Goal: Check status: Check status

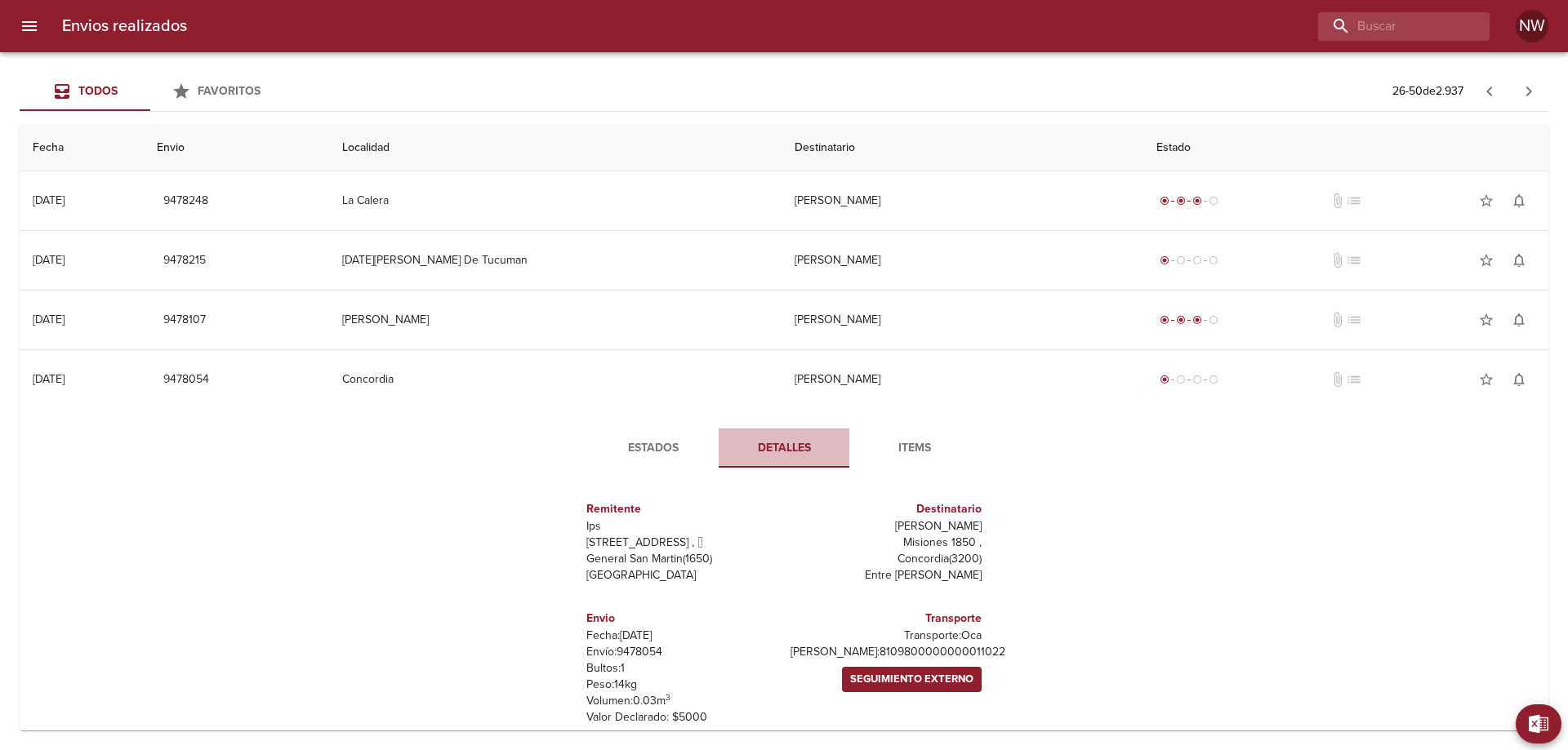
click at [804, 438] on span "Detalles" at bounding box center [783, 448] width 111 height 20
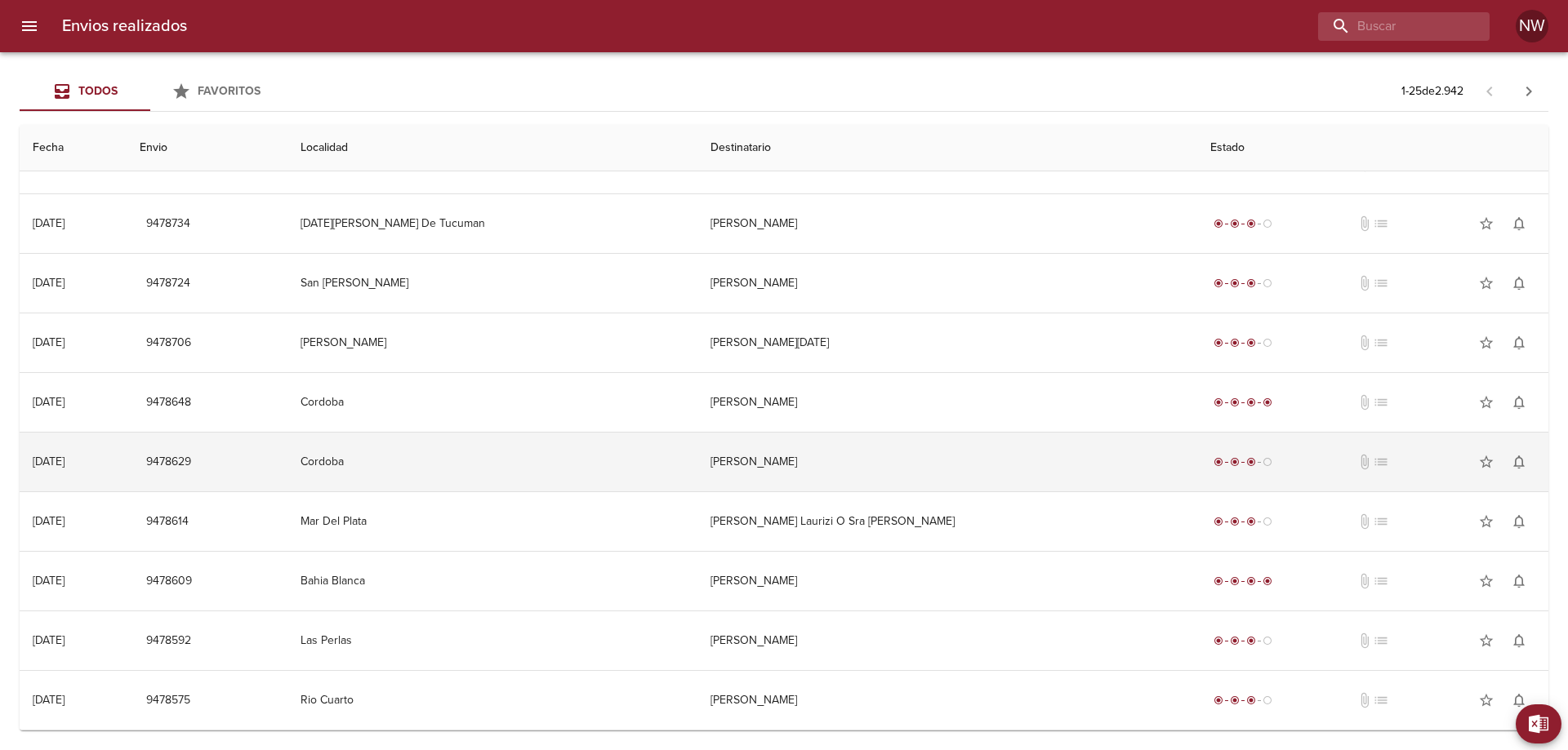
scroll to position [990, 0]
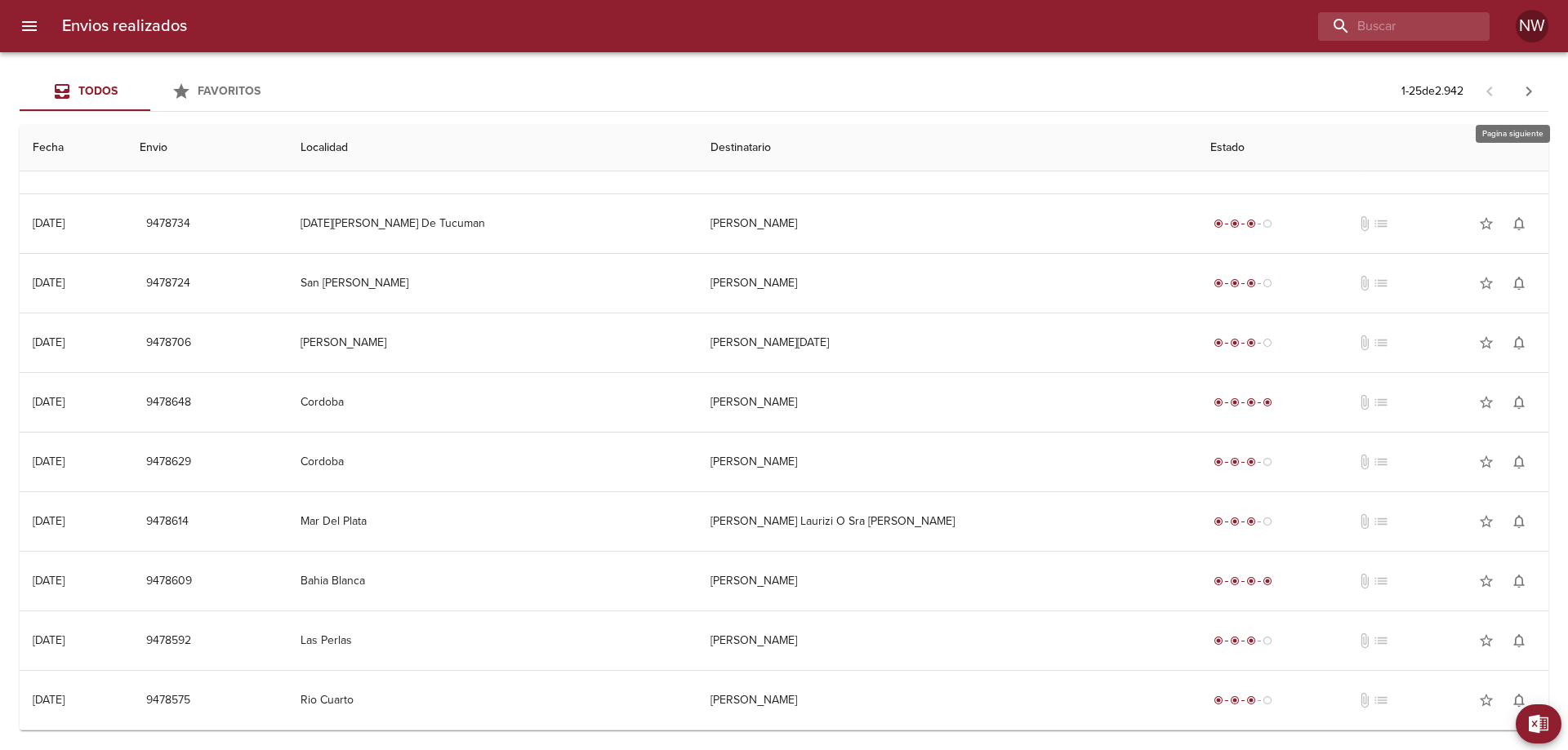
click at [1524, 99] on icon "button" at bounding box center [1529, 91] width 20 height 20
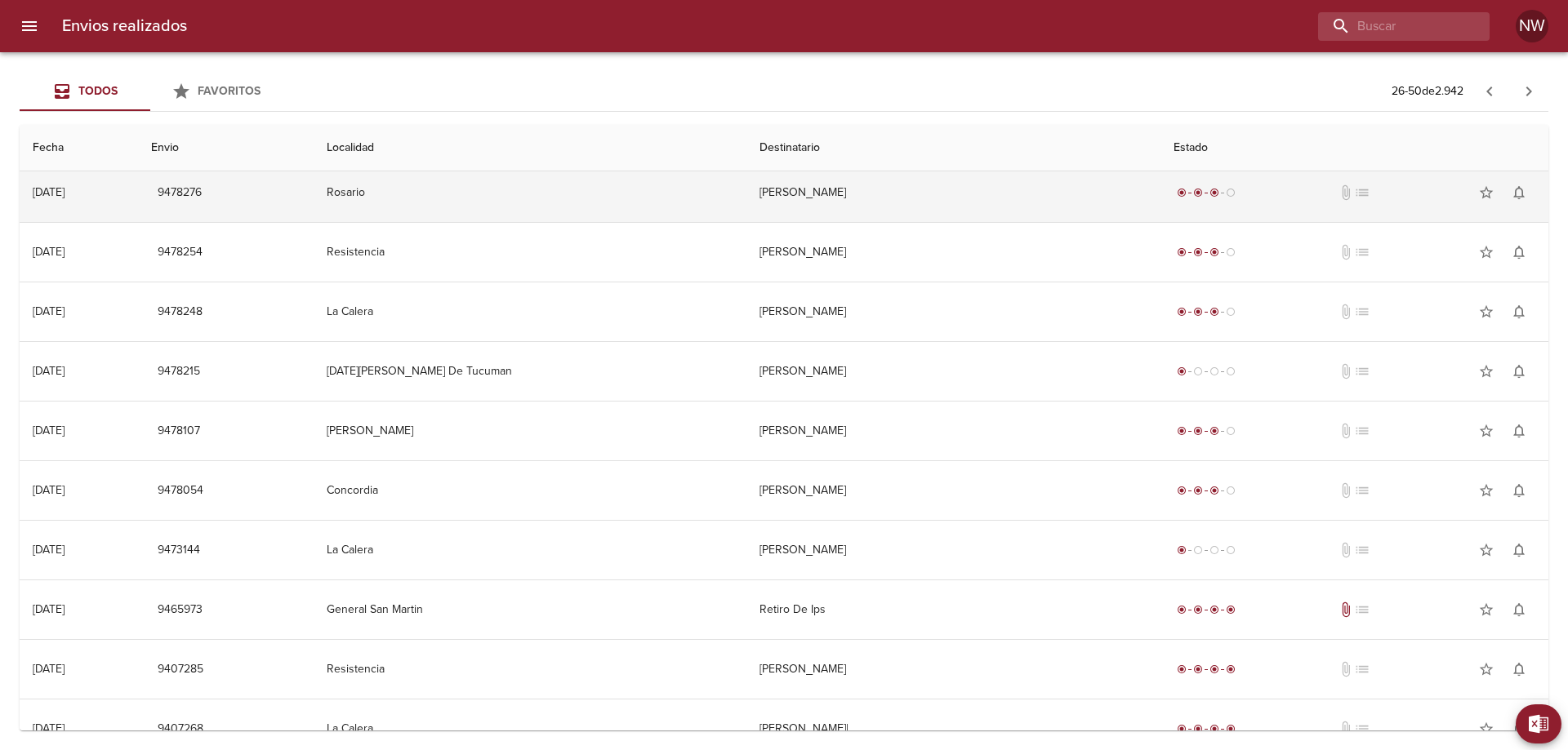
scroll to position [327, 0]
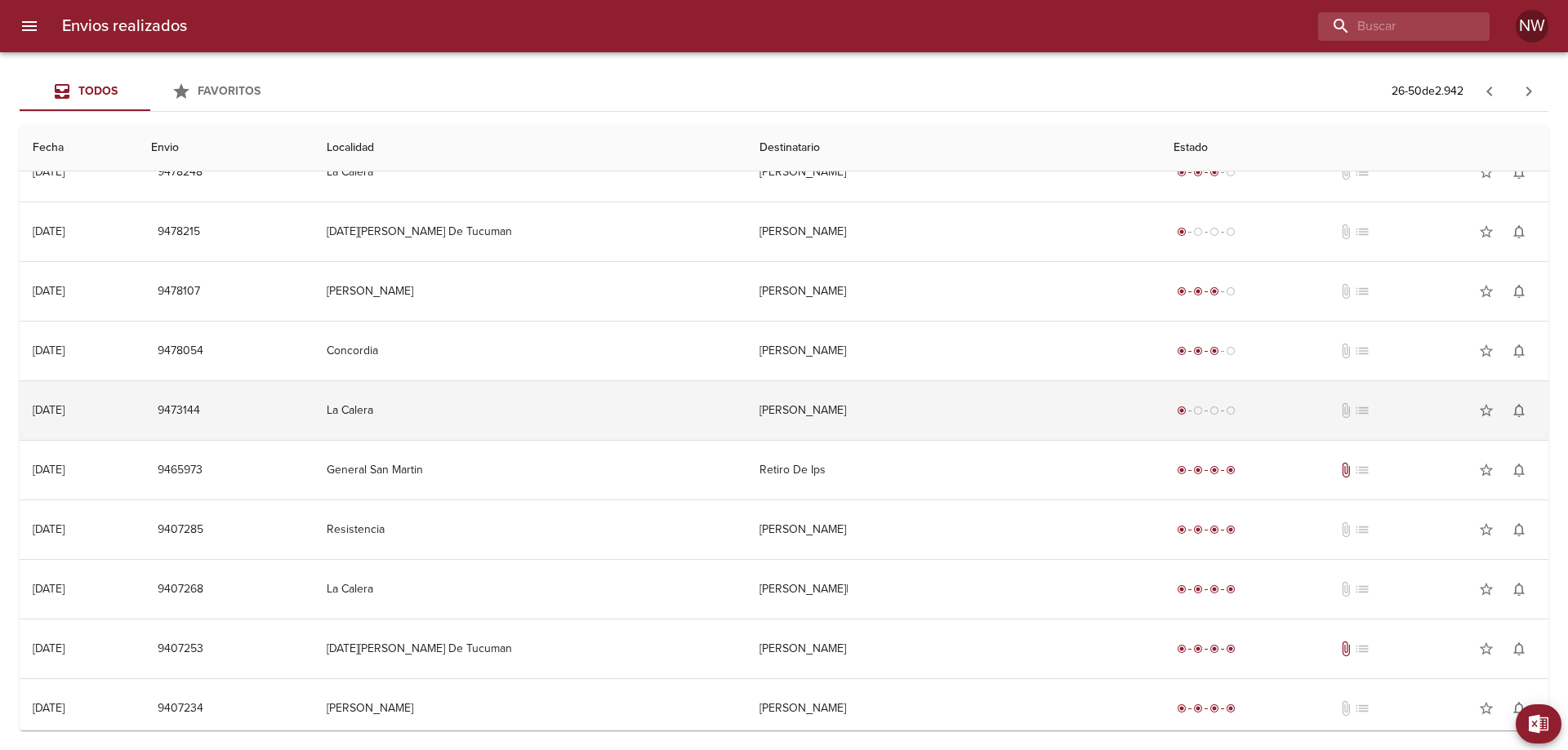
click at [938, 440] on td "[PERSON_NAME]" at bounding box center [954, 411] width 414 height 59
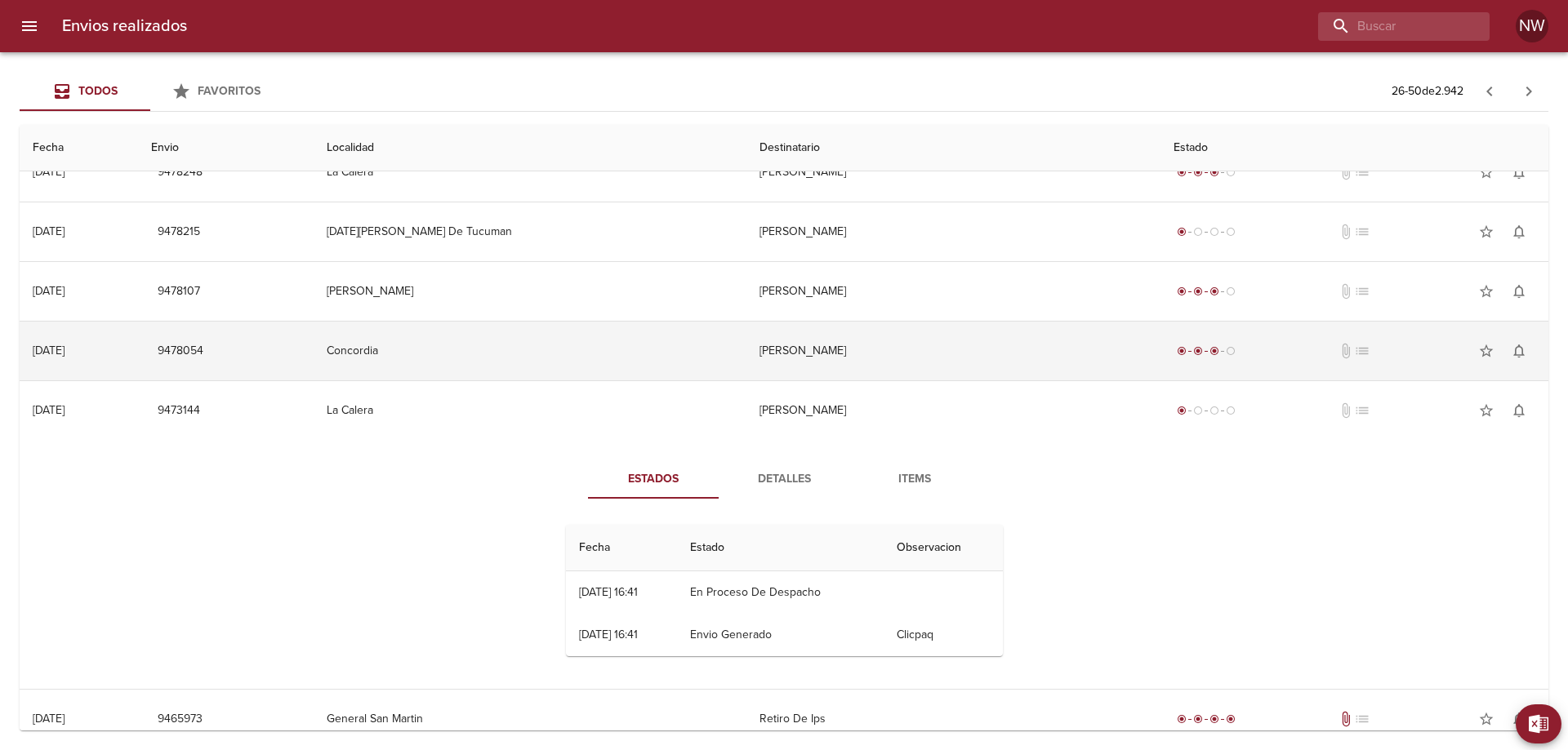
click at [881, 381] on td "[PERSON_NAME]" at bounding box center [954, 351] width 414 height 59
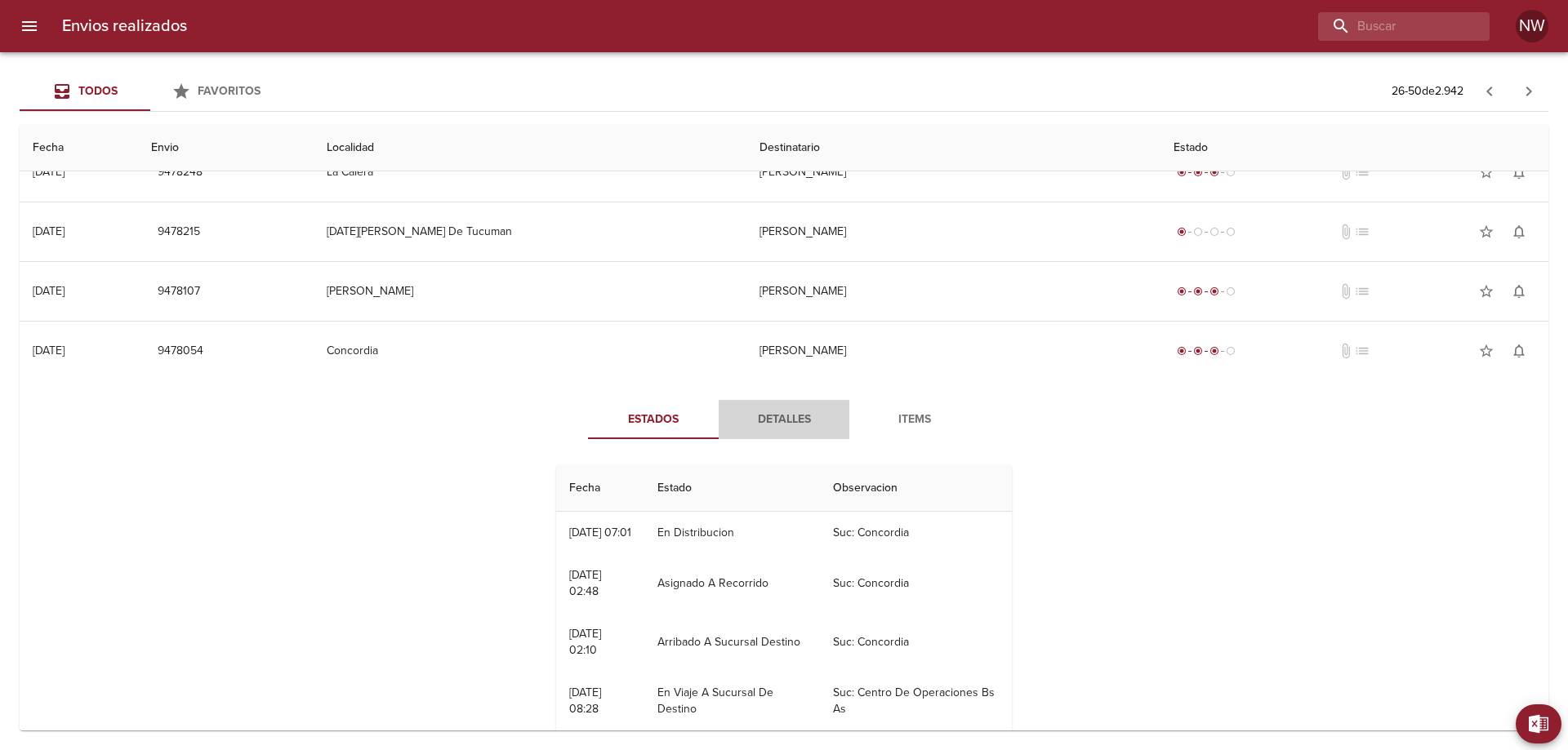
click at [801, 430] on span "Detalles" at bounding box center [783, 420] width 111 height 20
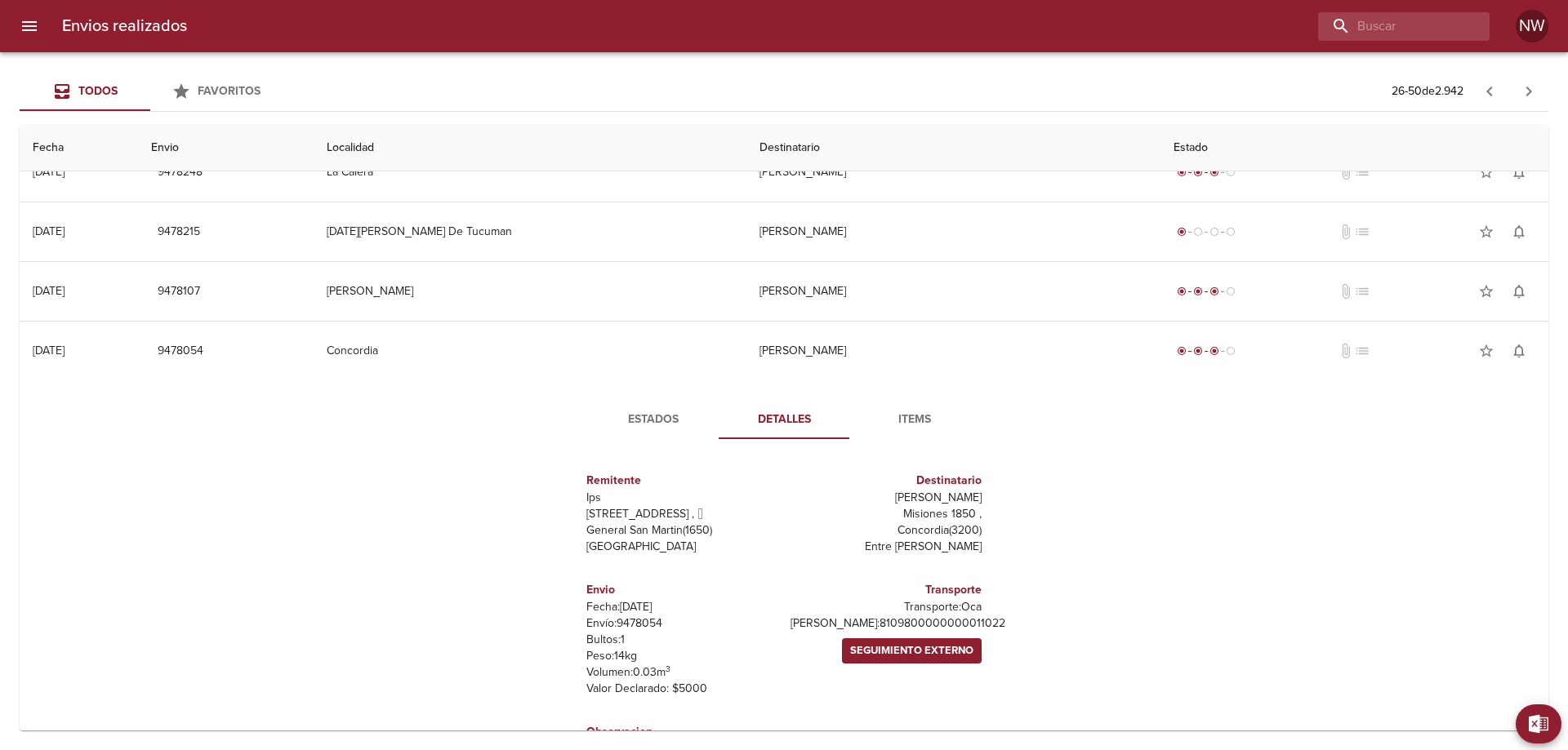
scroll to position [50, 0]
drag, startPoint x: 985, startPoint y: 651, endPoint x: 818, endPoint y: 638, distance: 167.5
click at [817, 645] on div "Remitente Ips [STREET_ADDRESS][PERSON_NAME] Destinatario [PERSON_NAME] 1850 , C…" at bounding box center [784, 615] width 450 height 325
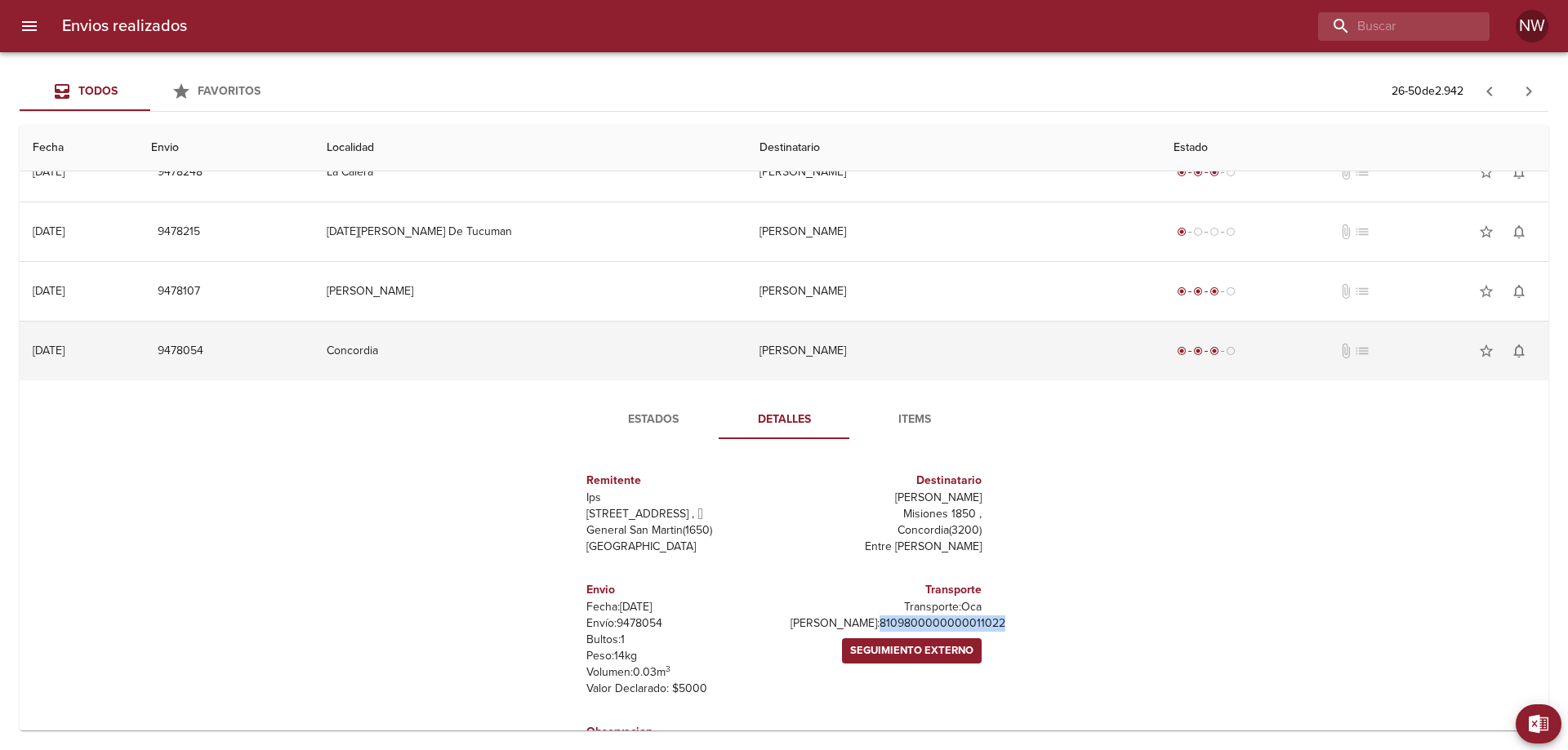
click at [981, 361] on td "[PERSON_NAME]" at bounding box center [954, 351] width 414 height 59
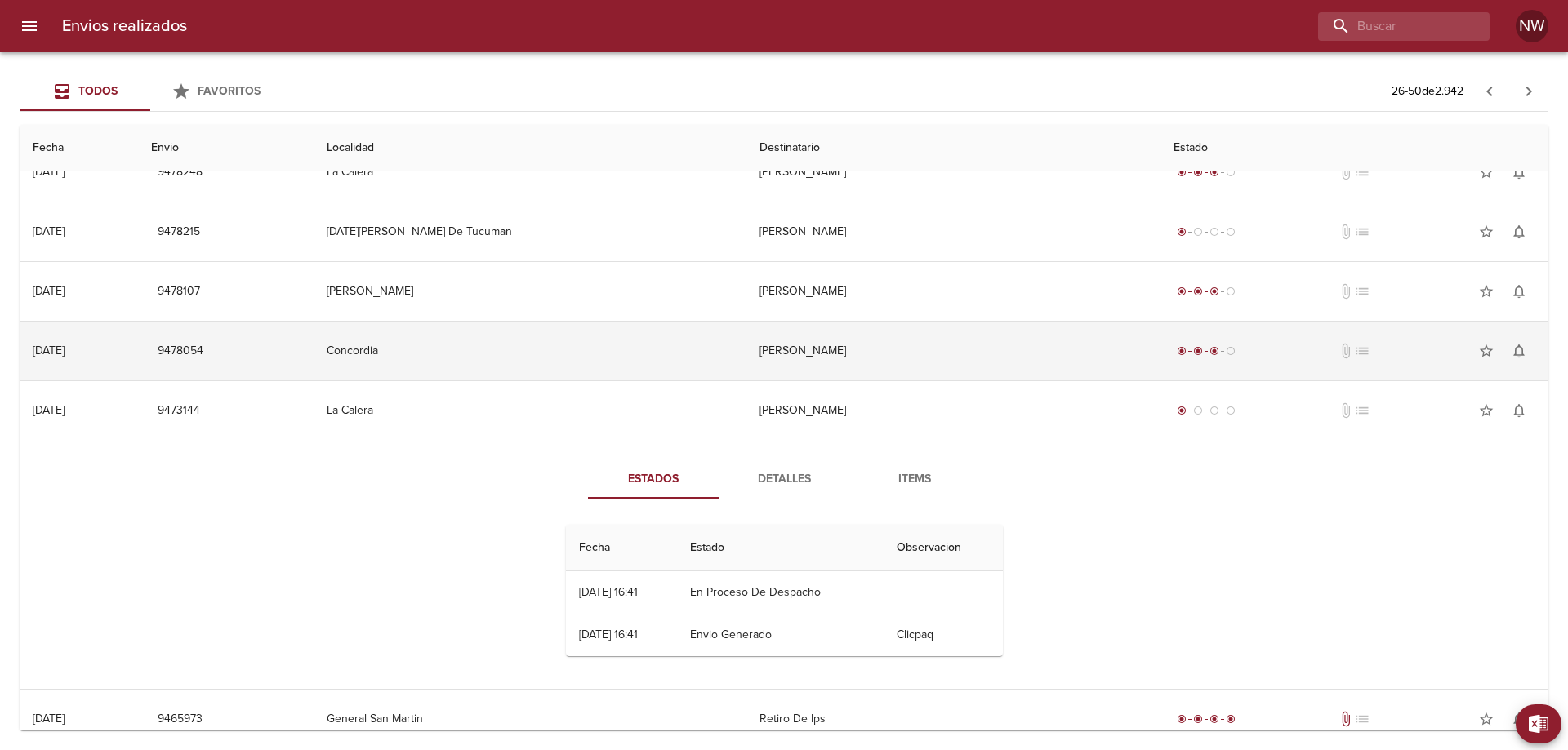
click at [904, 378] on td "[PERSON_NAME]" at bounding box center [954, 351] width 414 height 59
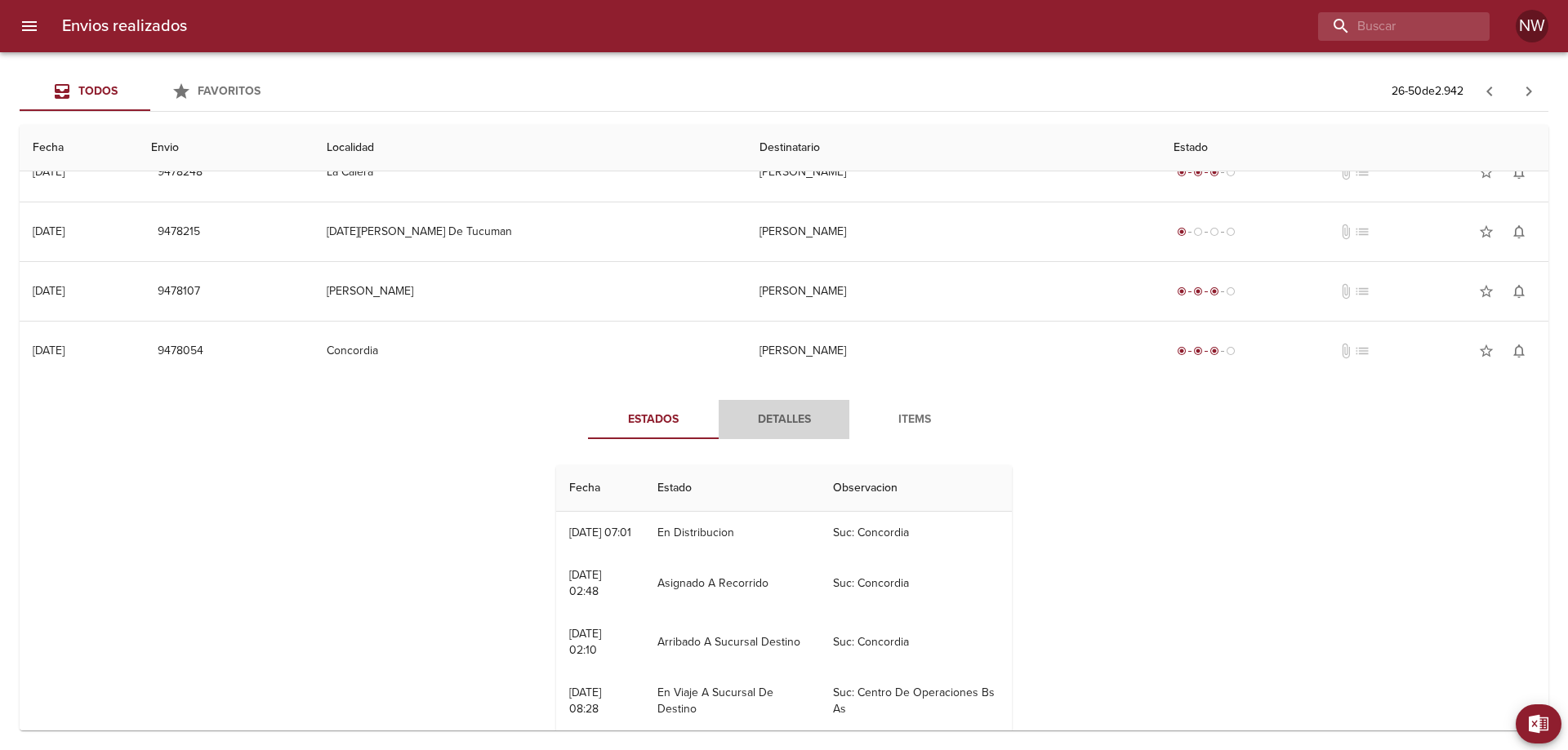
click at [788, 430] on span "Detalles" at bounding box center [783, 420] width 111 height 20
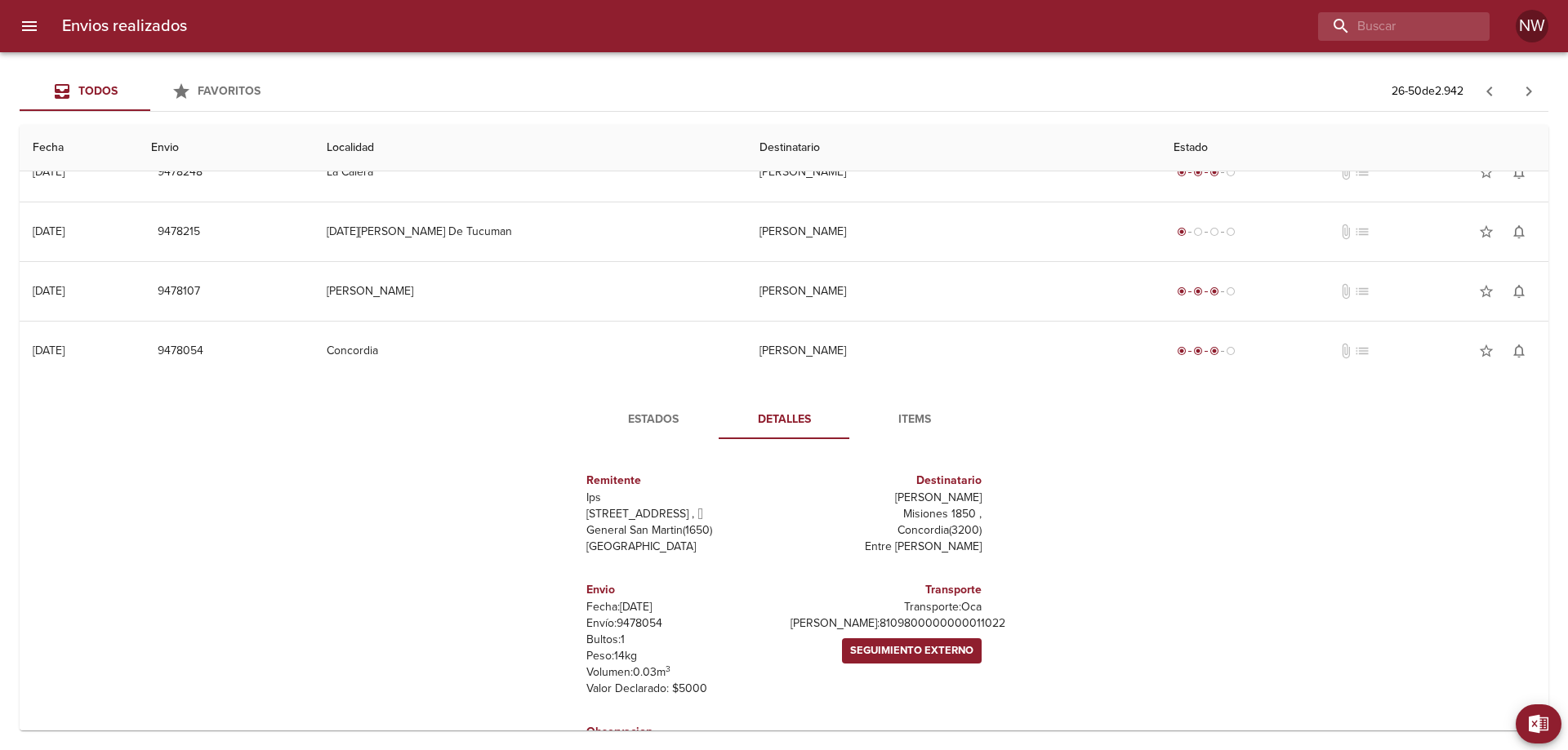
drag, startPoint x: 701, startPoint y: 438, endPoint x: 641, endPoint y: 423, distance: 61.8
click at [698, 430] on span "Estados" at bounding box center [653, 420] width 111 height 20
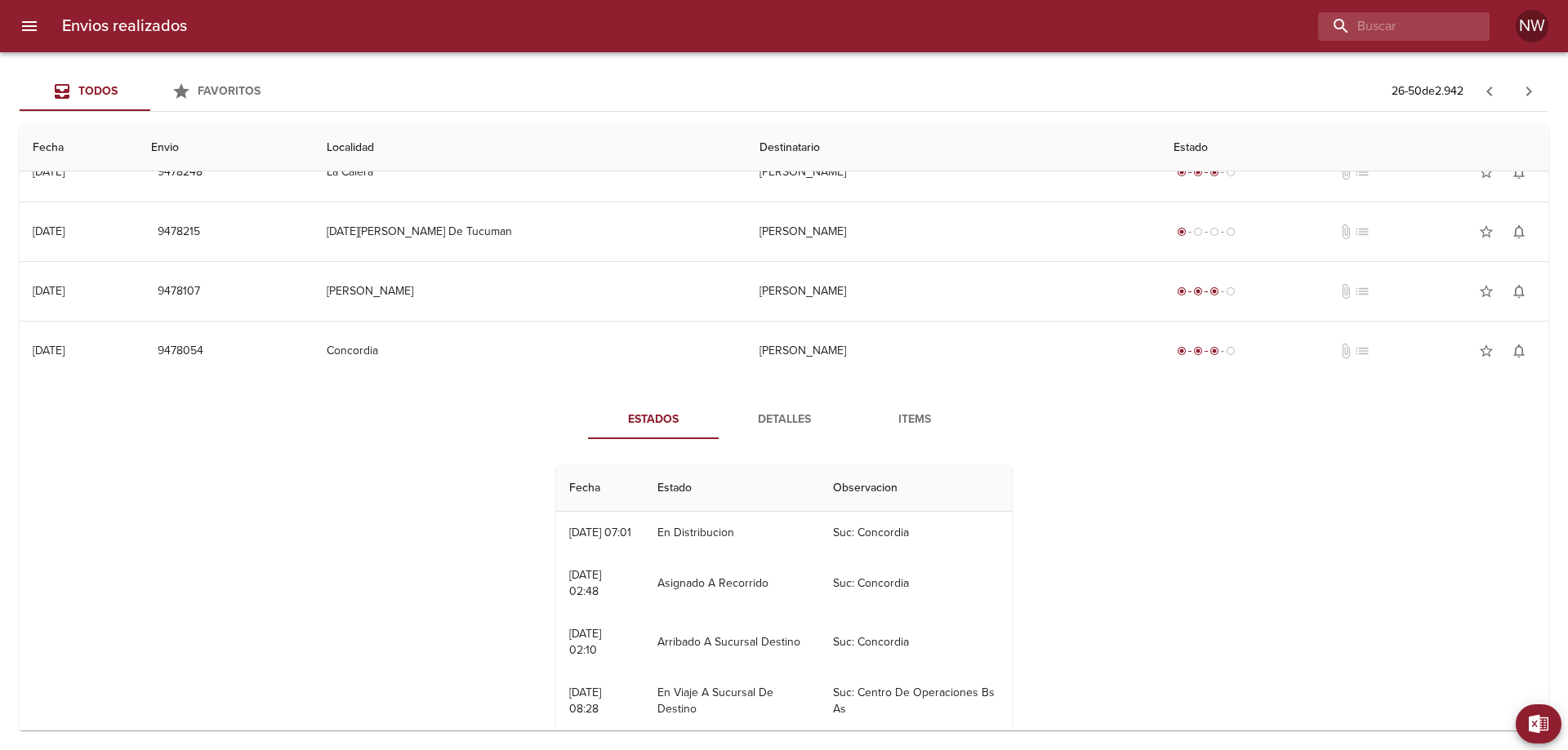
click at [641, 423] on button "Estados" at bounding box center [653, 420] width 131 height 39
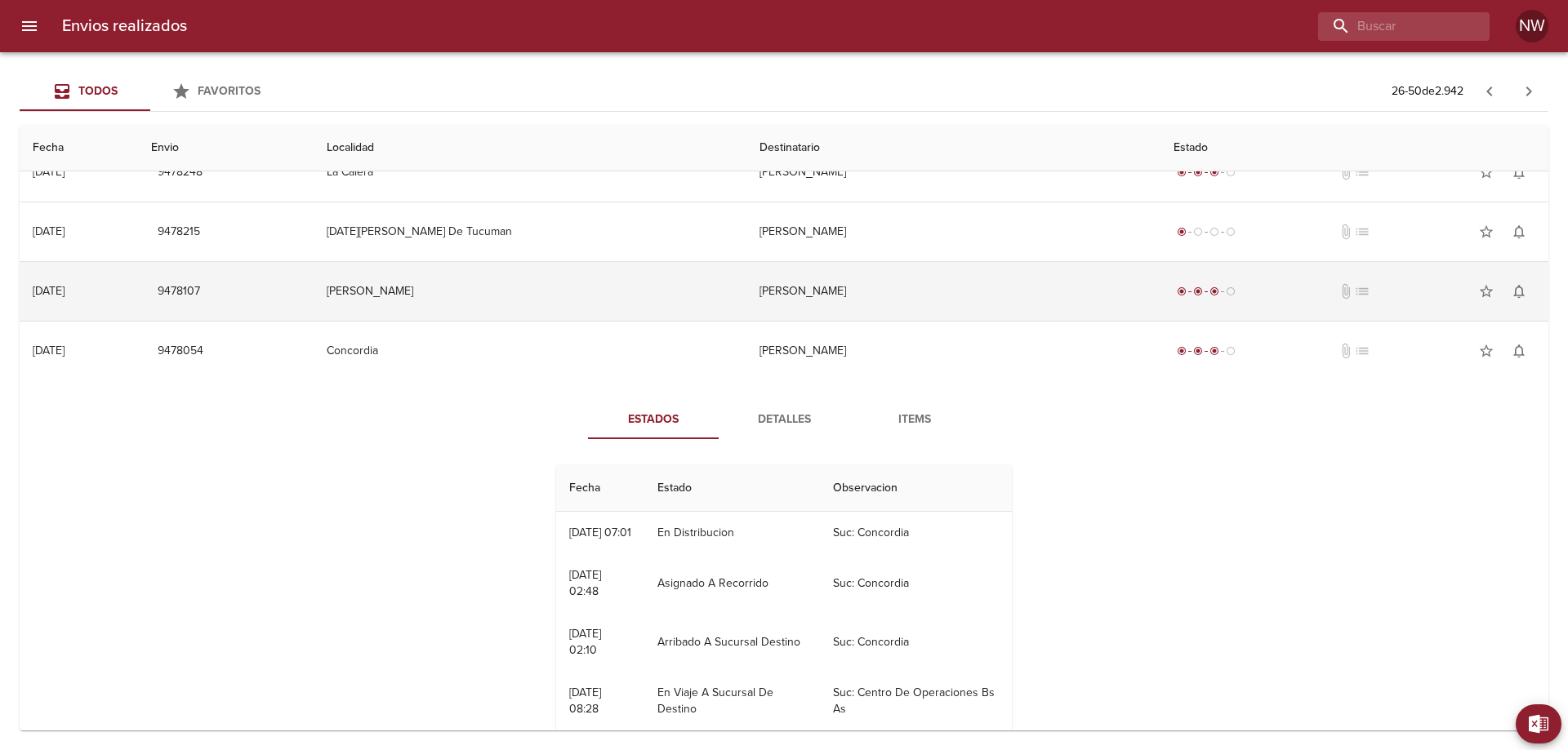
click at [809, 312] on td "[PERSON_NAME]" at bounding box center [954, 291] width 414 height 59
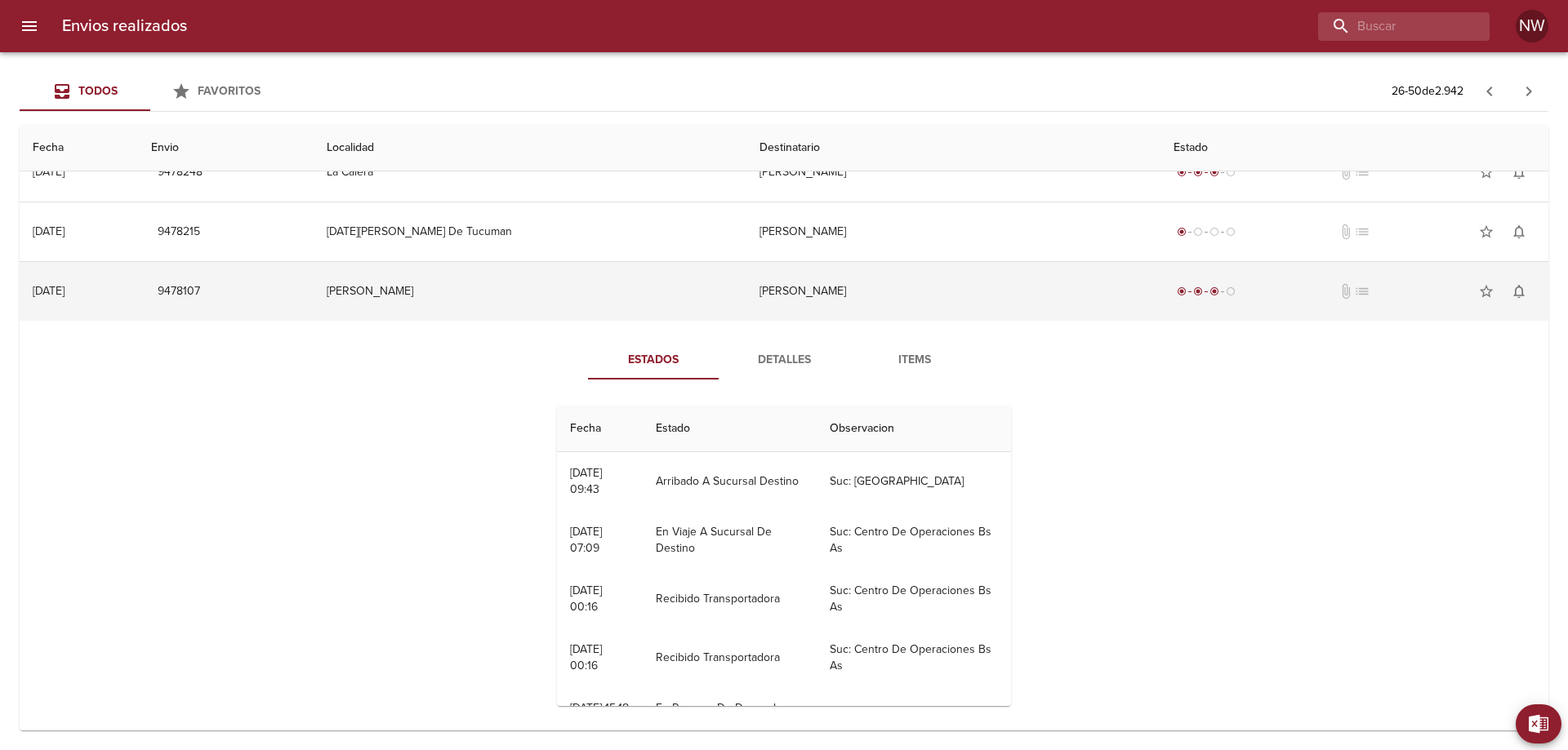
click at [802, 320] on td "[PERSON_NAME]" at bounding box center [954, 291] width 414 height 59
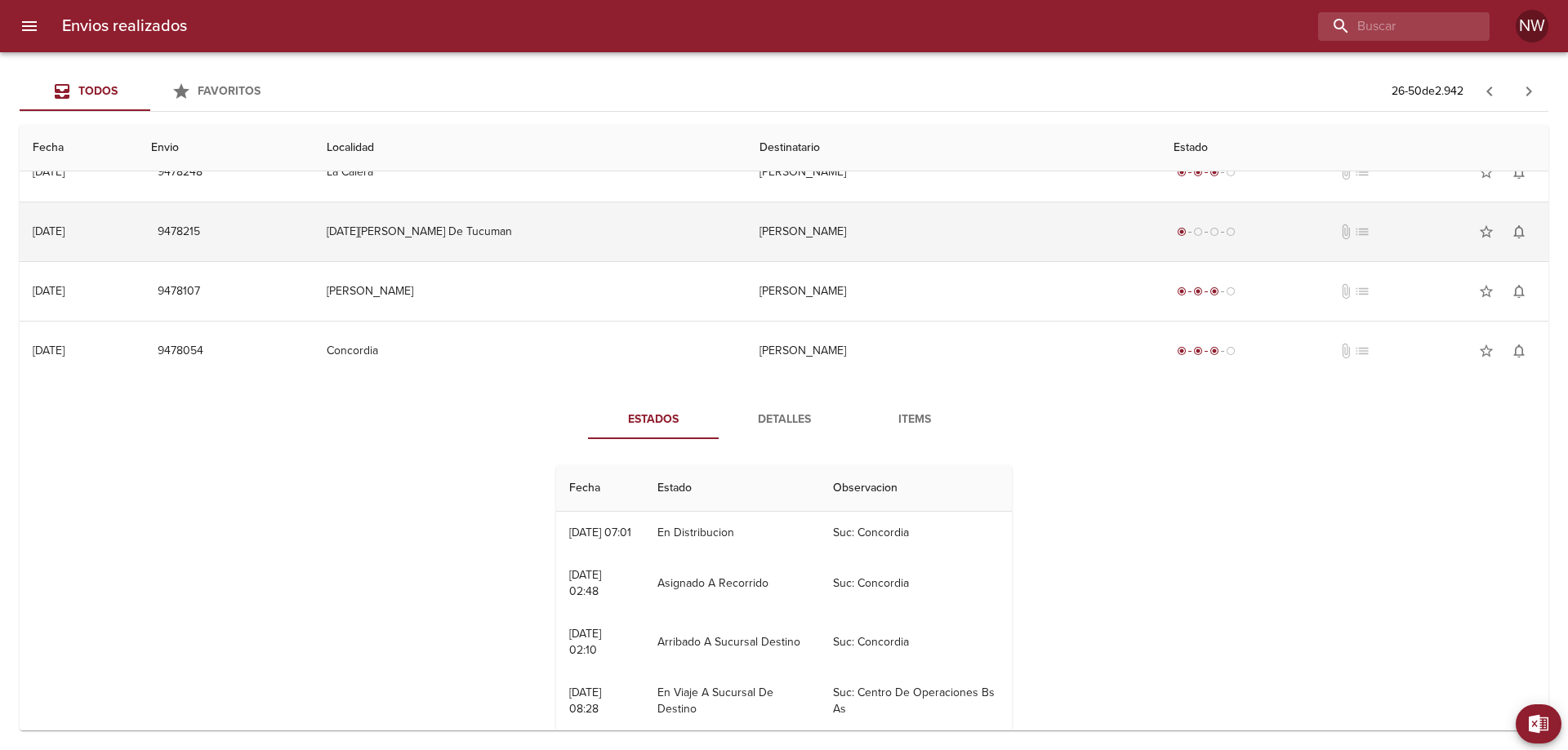
click at [832, 248] on td "[PERSON_NAME]" at bounding box center [954, 232] width 414 height 59
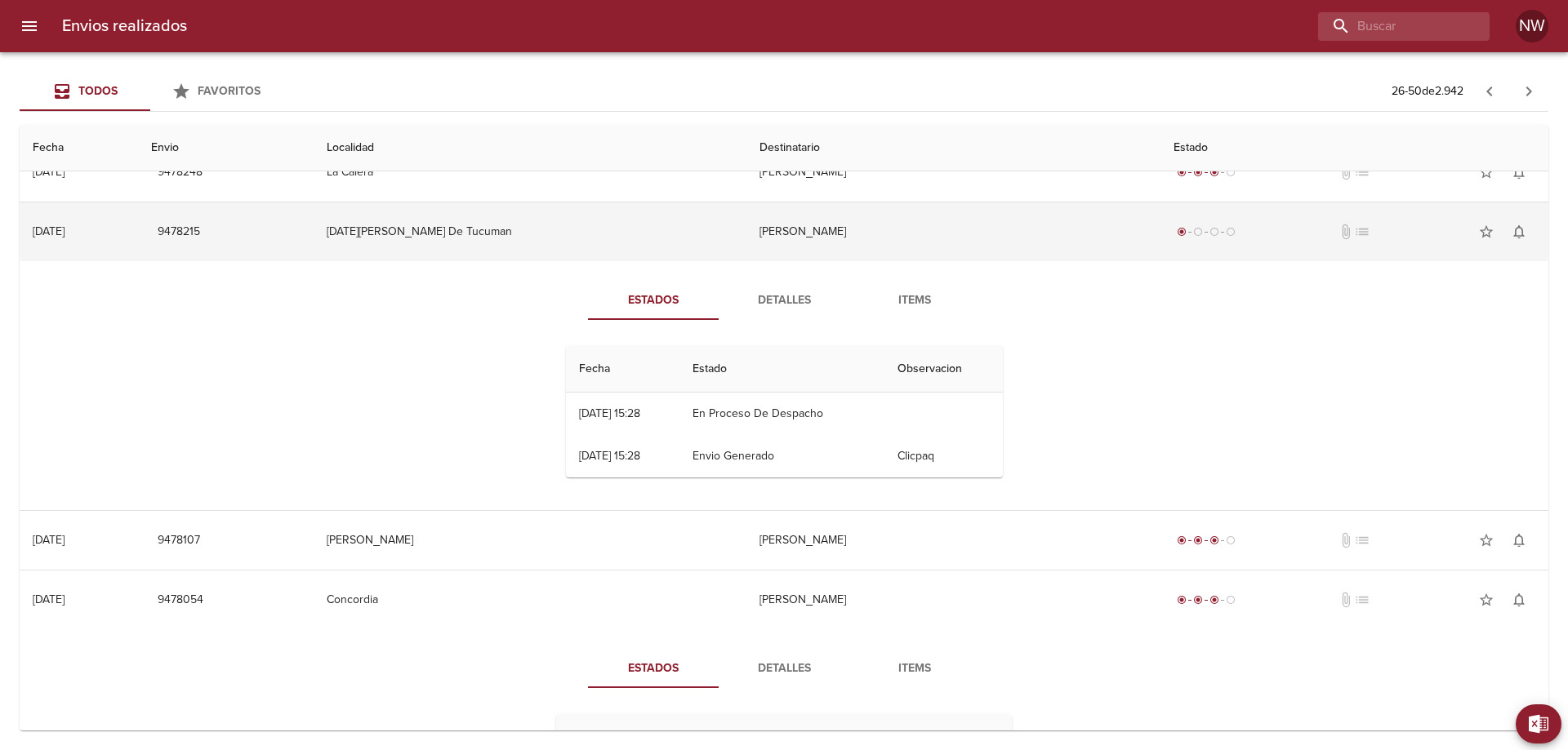
click at [832, 248] on td "[PERSON_NAME]" at bounding box center [954, 232] width 414 height 59
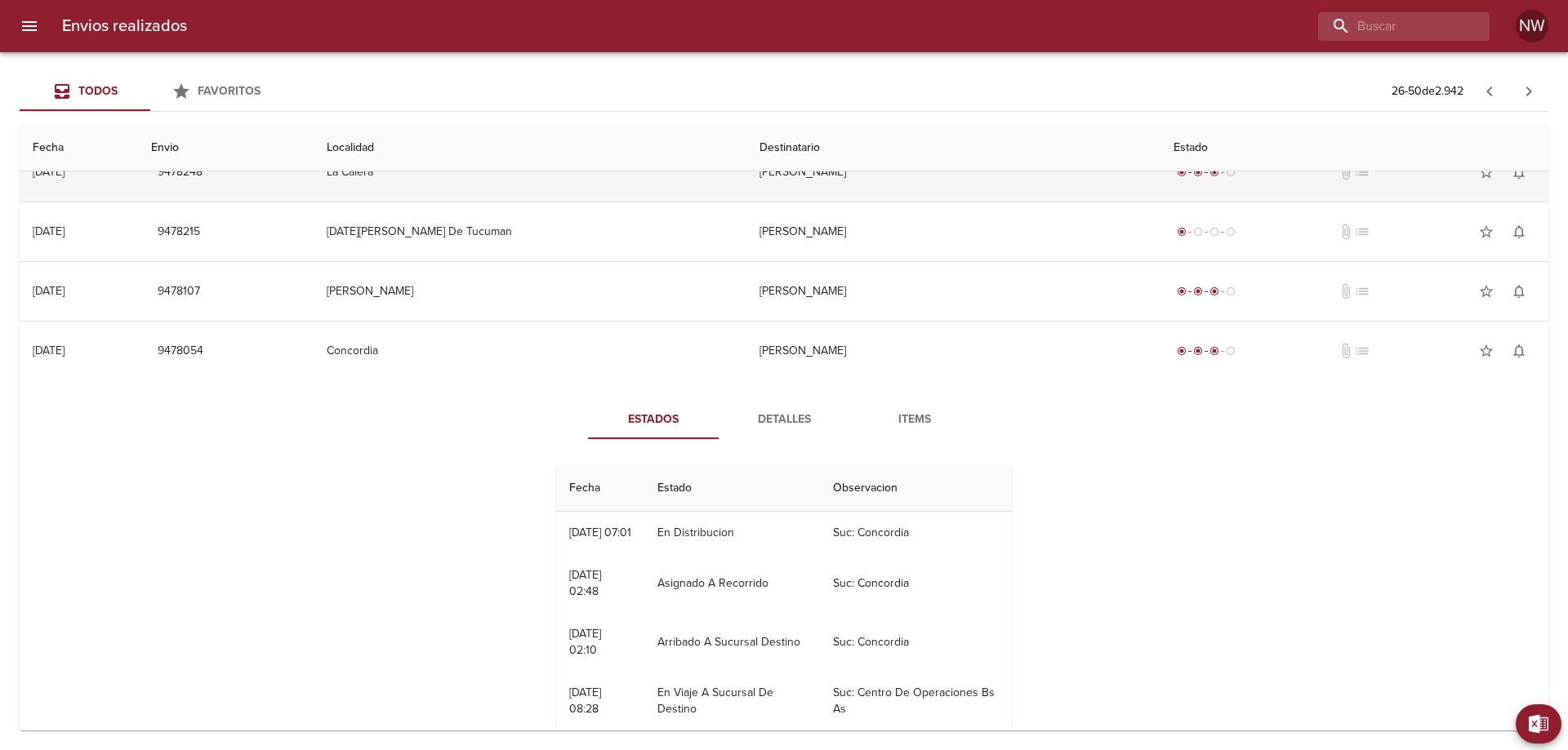
click at [847, 201] on td "[PERSON_NAME]" at bounding box center [954, 172] width 414 height 59
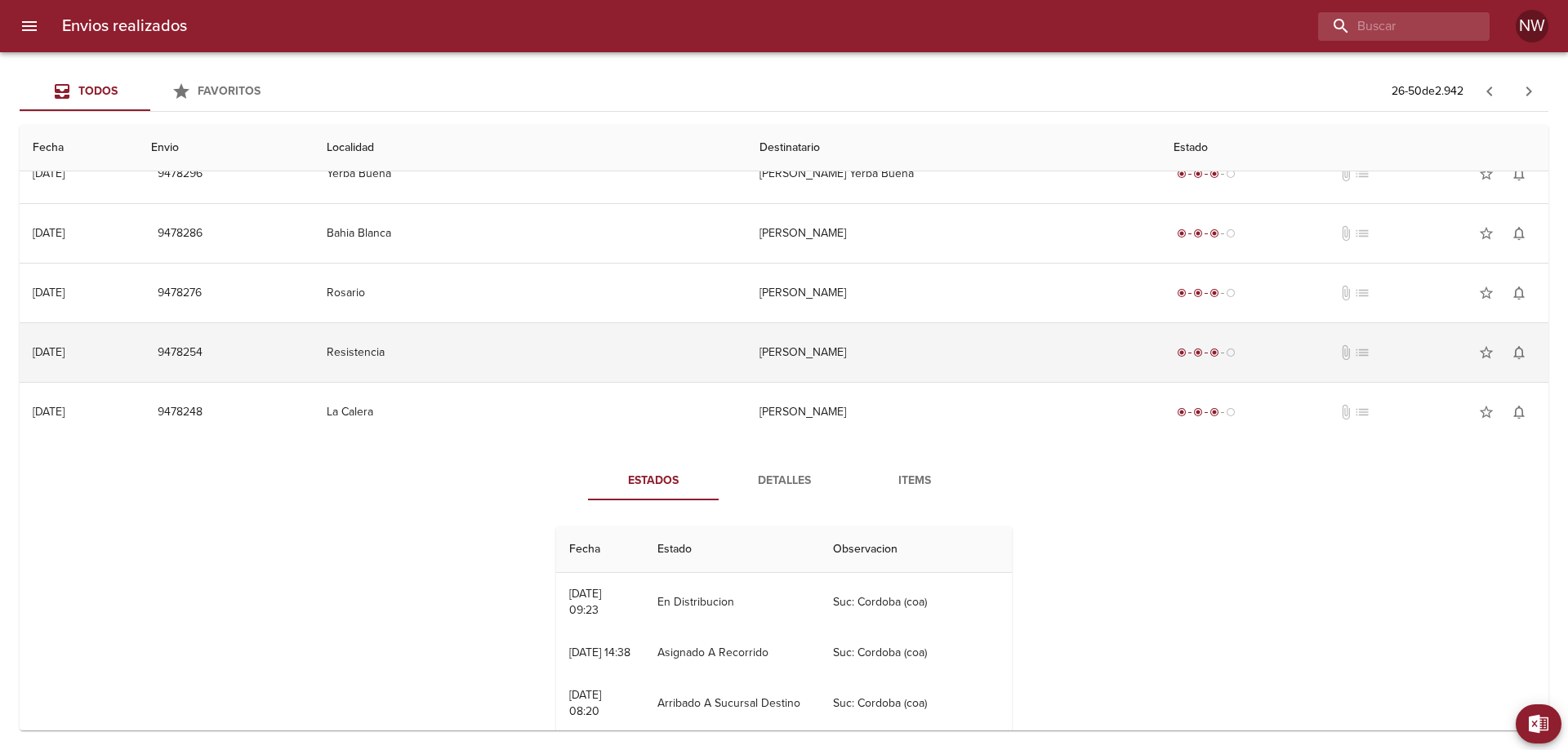
scroll to position [82, 0]
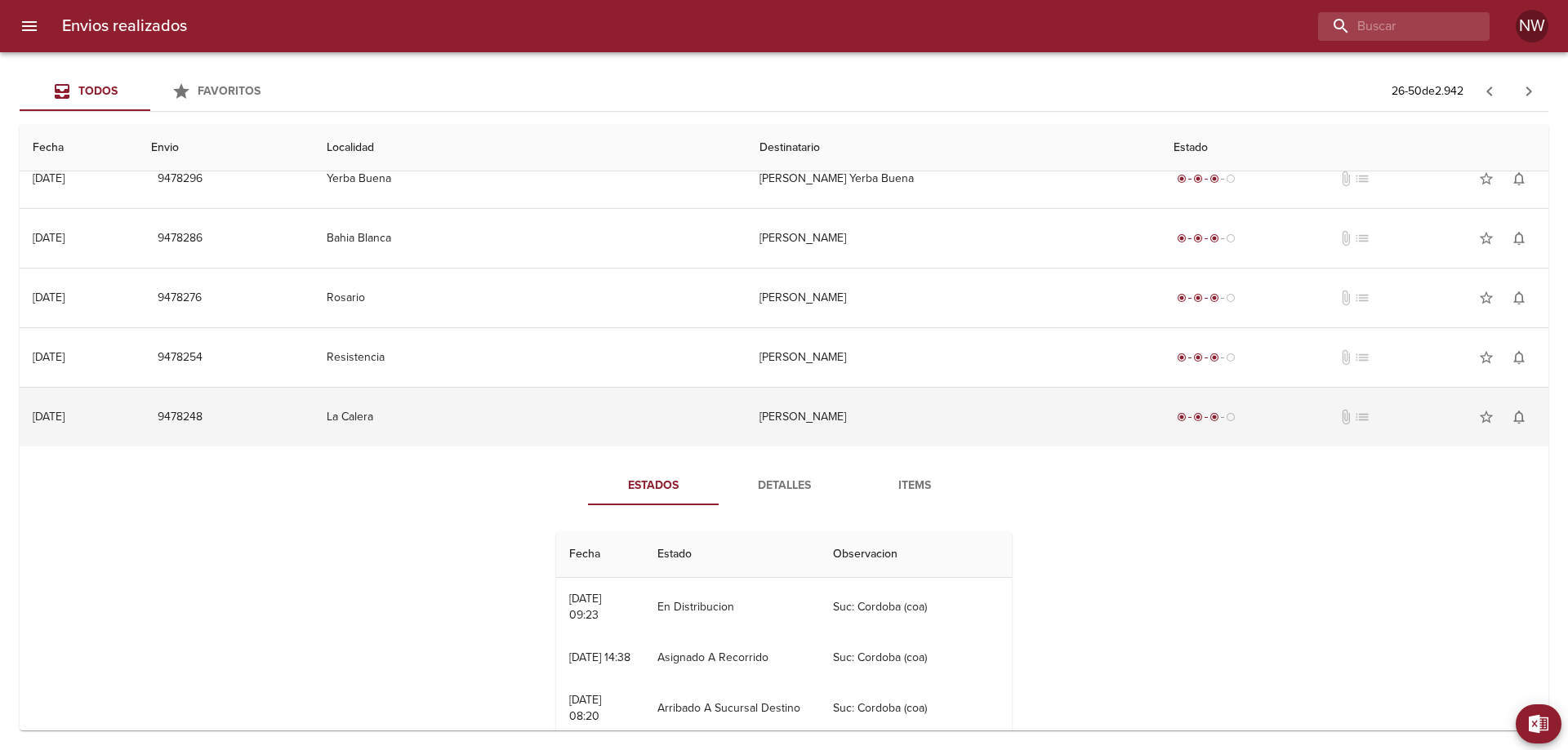
click at [822, 446] on td "[PERSON_NAME]" at bounding box center [954, 417] width 414 height 59
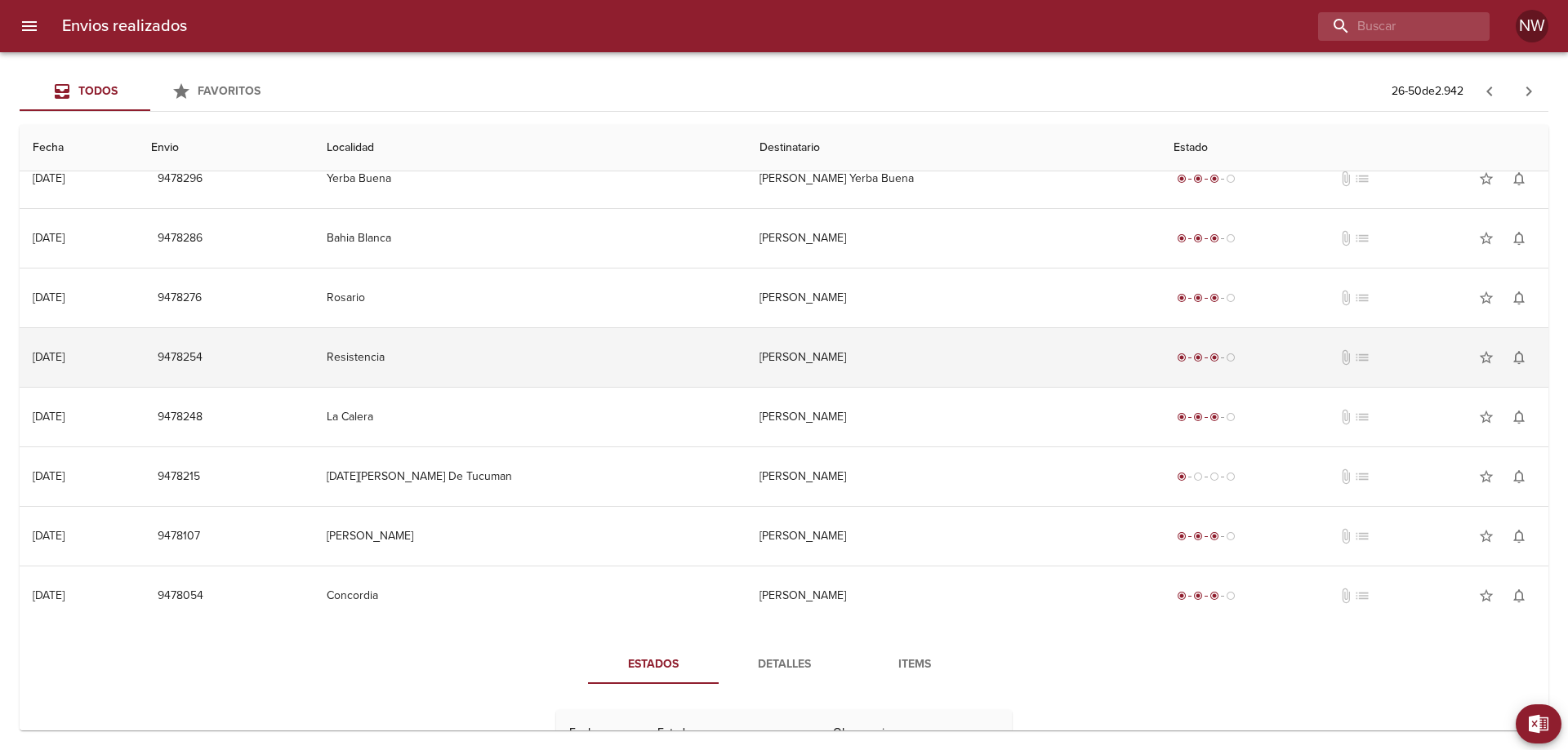
click at [829, 373] on td "[PERSON_NAME]" at bounding box center [954, 358] width 414 height 59
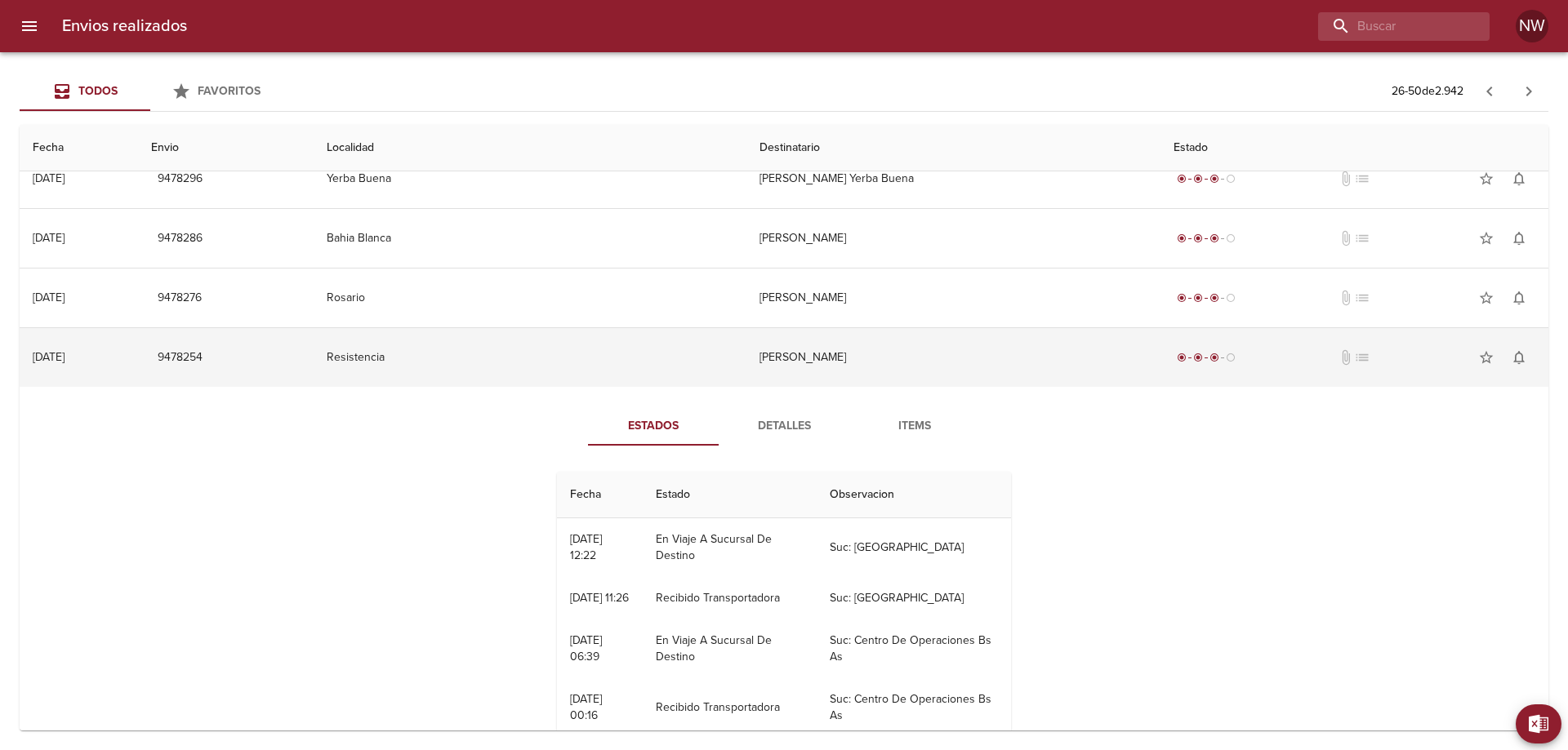
click at [829, 373] on td "[PERSON_NAME]" at bounding box center [954, 358] width 414 height 59
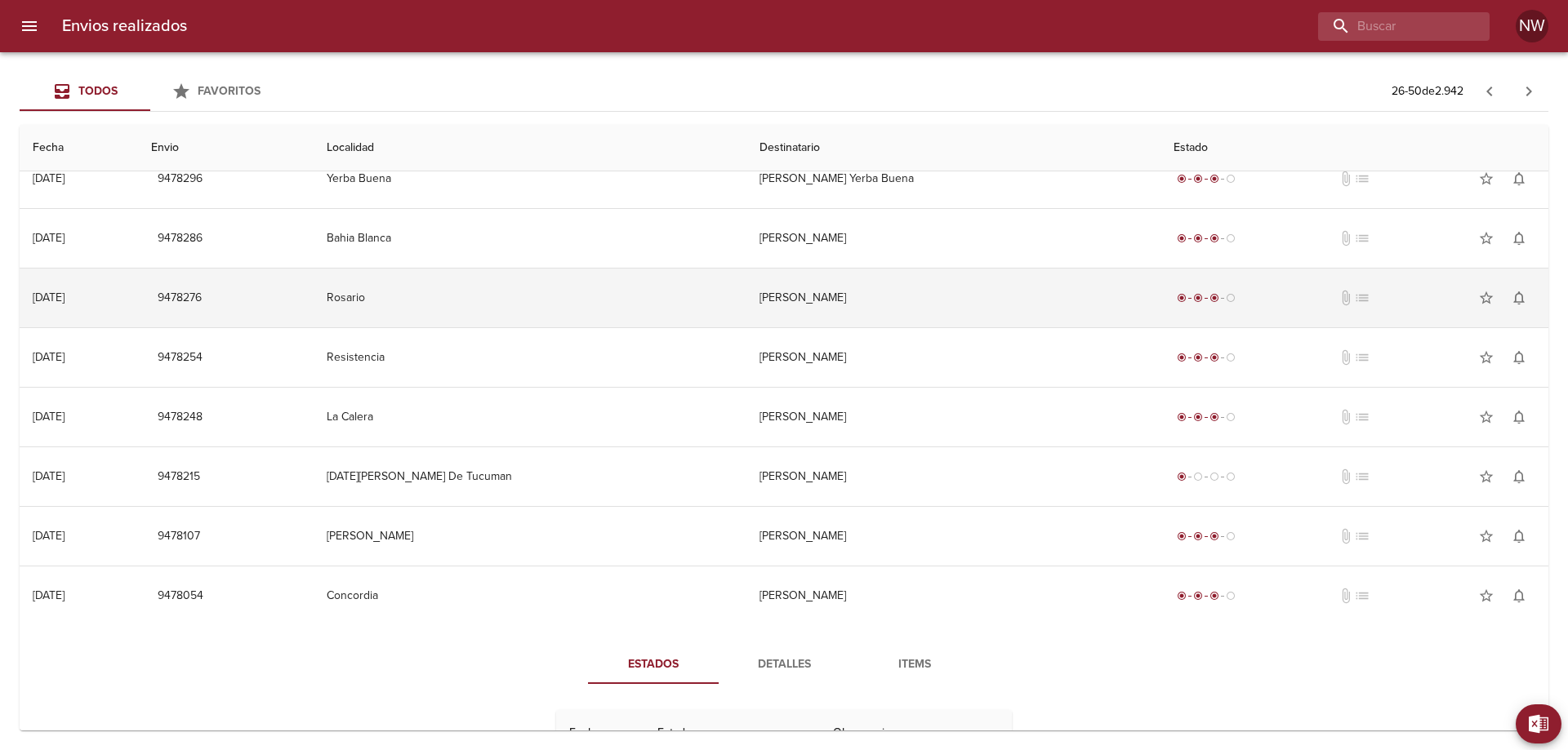
click at [851, 298] on td "[PERSON_NAME]" at bounding box center [954, 298] width 414 height 59
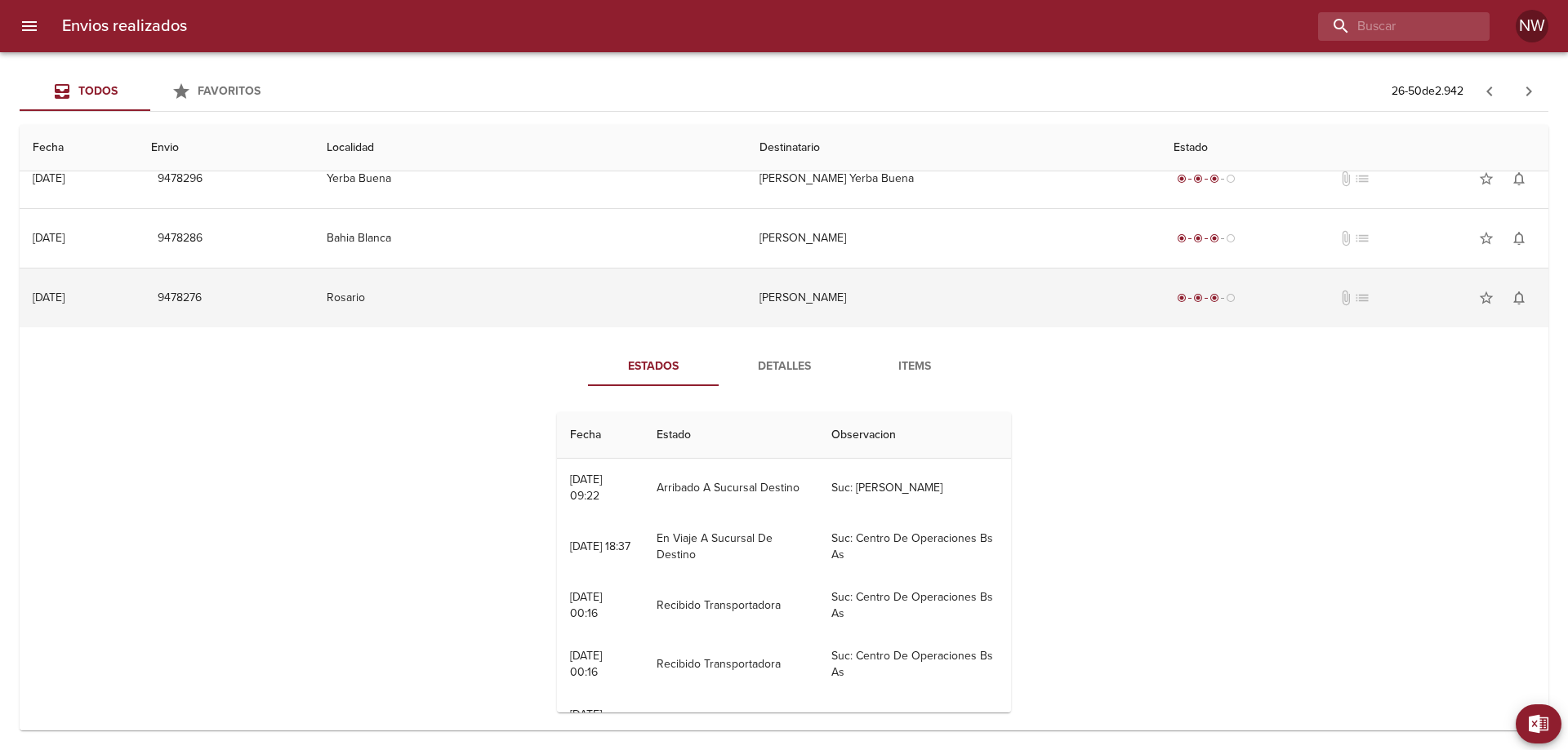
click at [851, 298] on td "[PERSON_NAME]" at bounding box center [954, 298] width 414 height 59
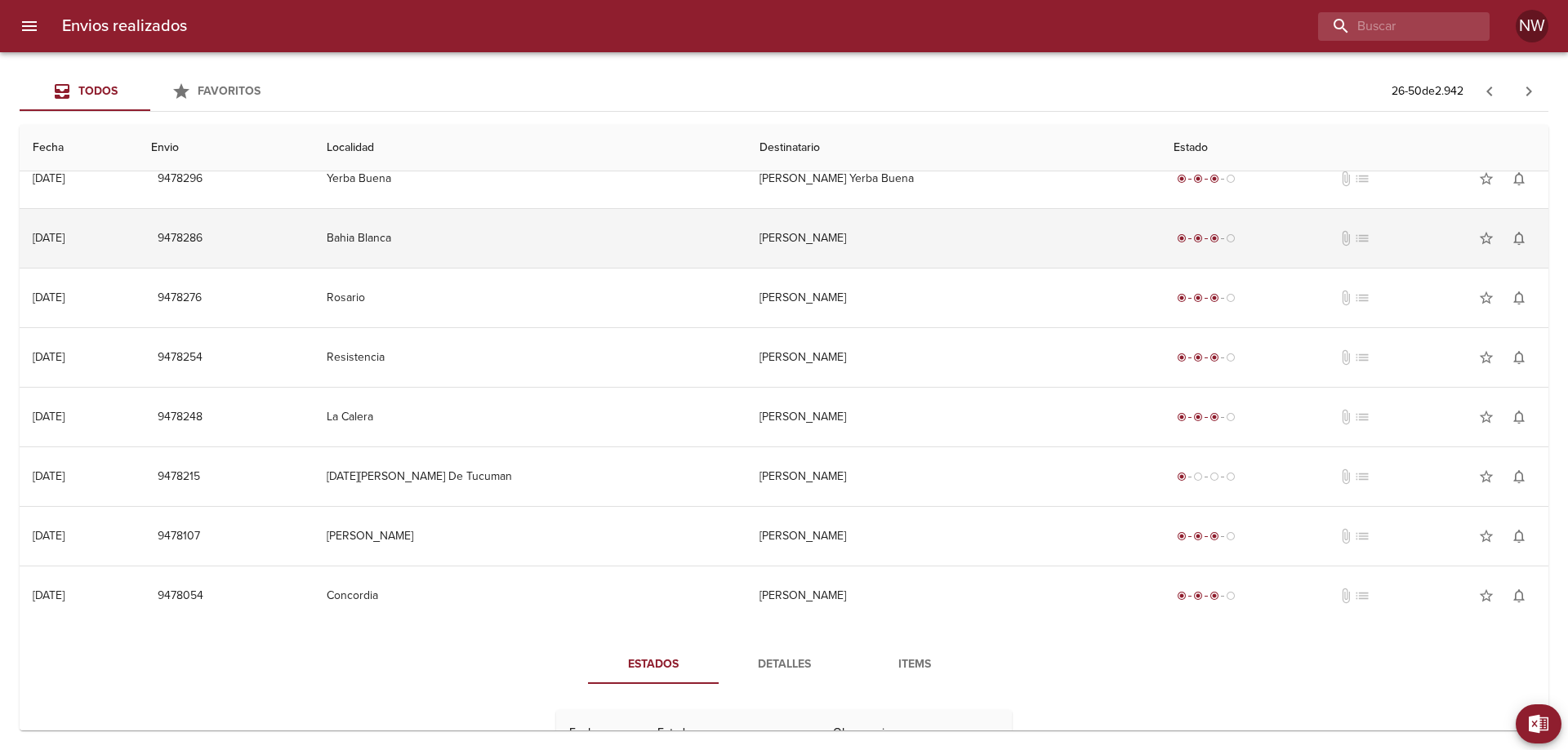
click at [837, 257] on td "[PERSON_NAME]" at bounding box center [954, 238] width 414 height 59
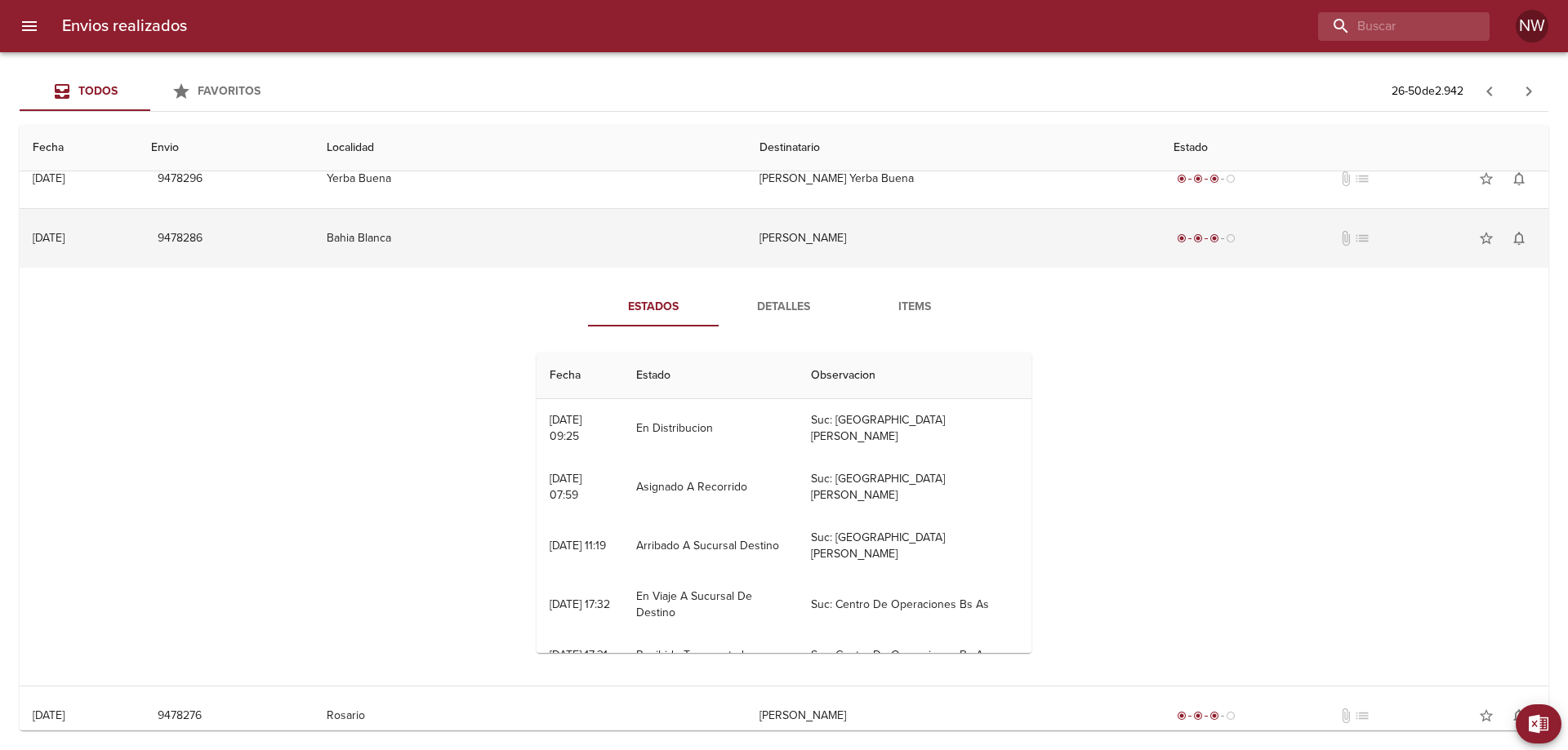
click at [829, 255] on td "[PERSON_NAME]" at bounding box center [954, 238] width 414 height 59
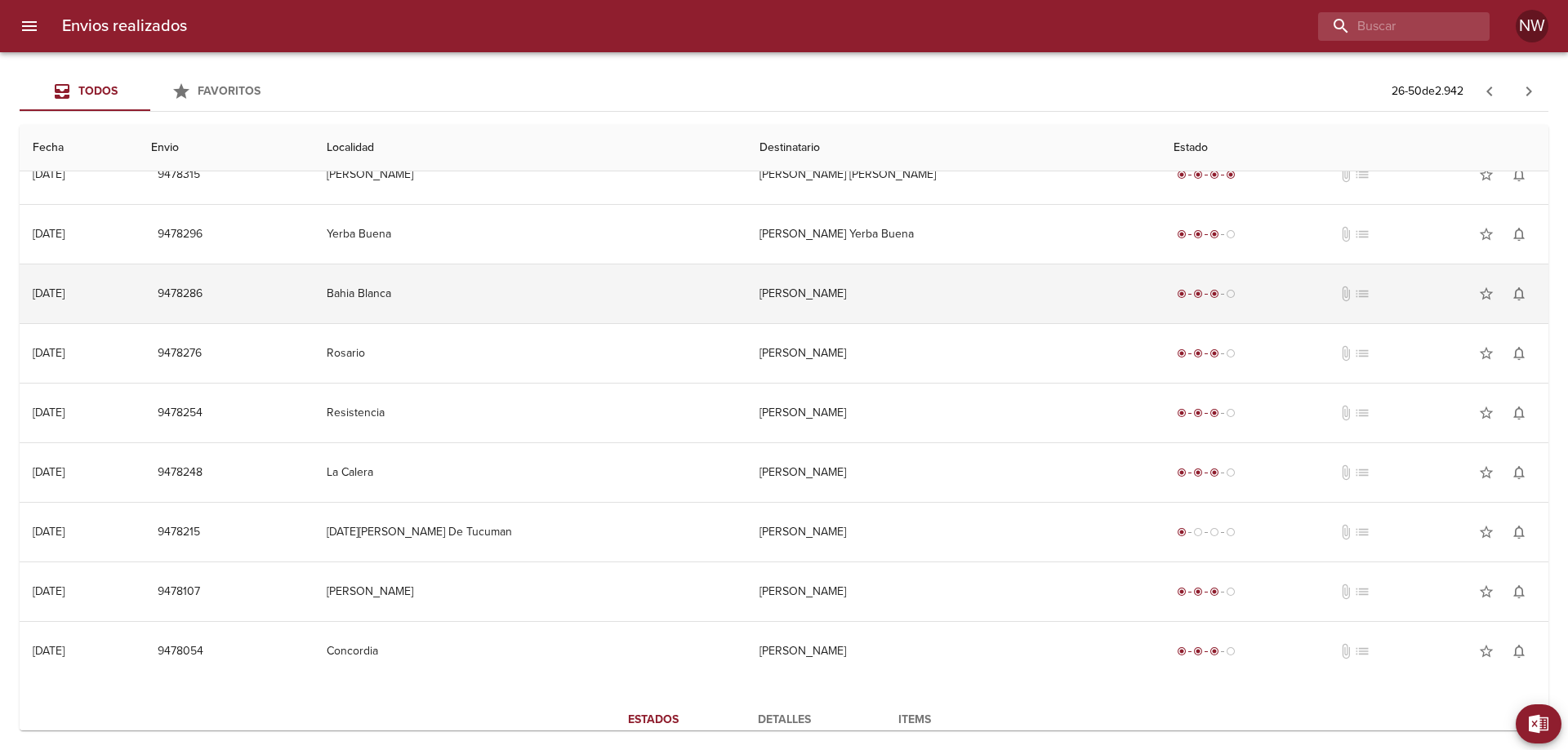
scroll to position [0, 0]
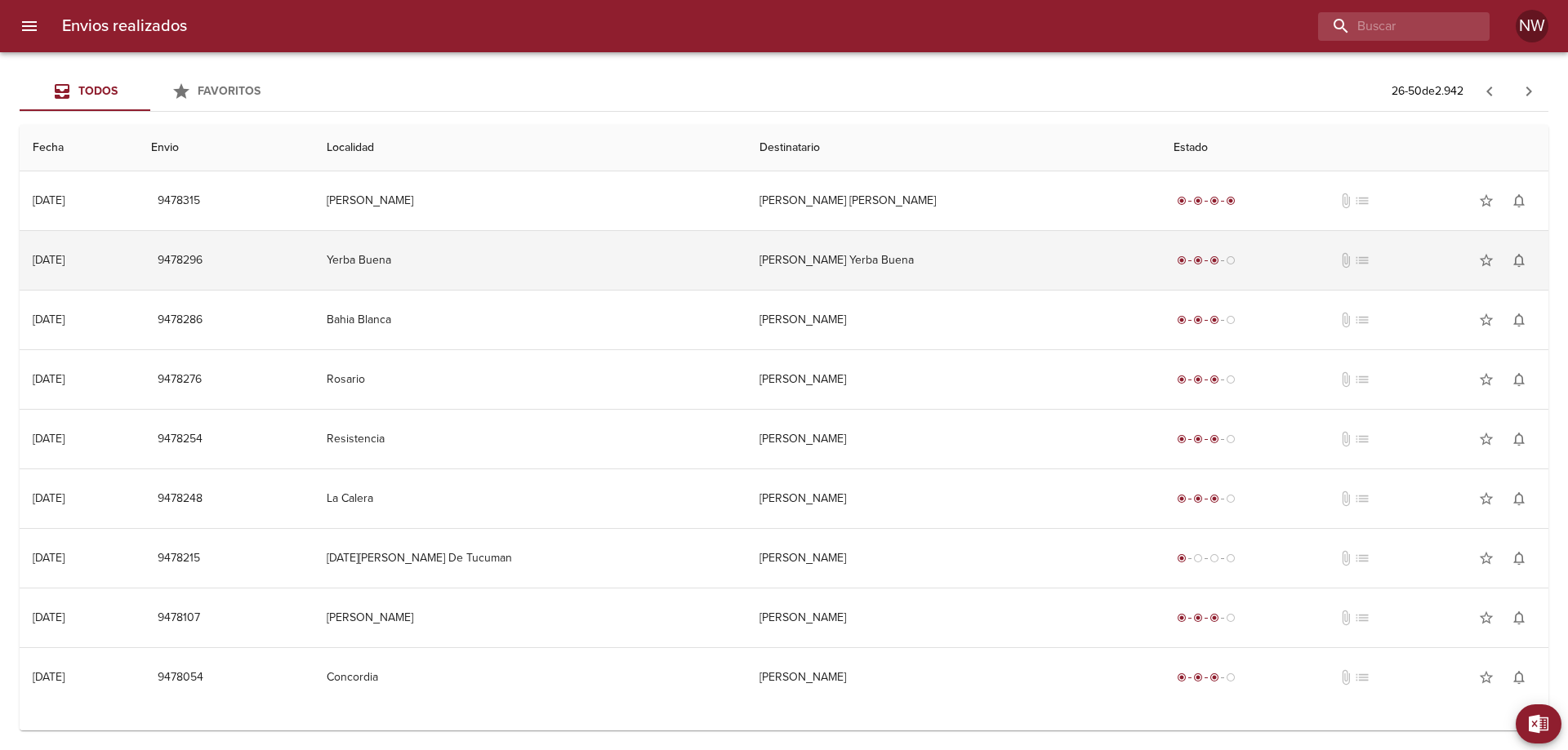
click at [874, 274] on td "[PERSON_NAME] Yerba Buena" at bounding box center [954, 260] width 414 height 59
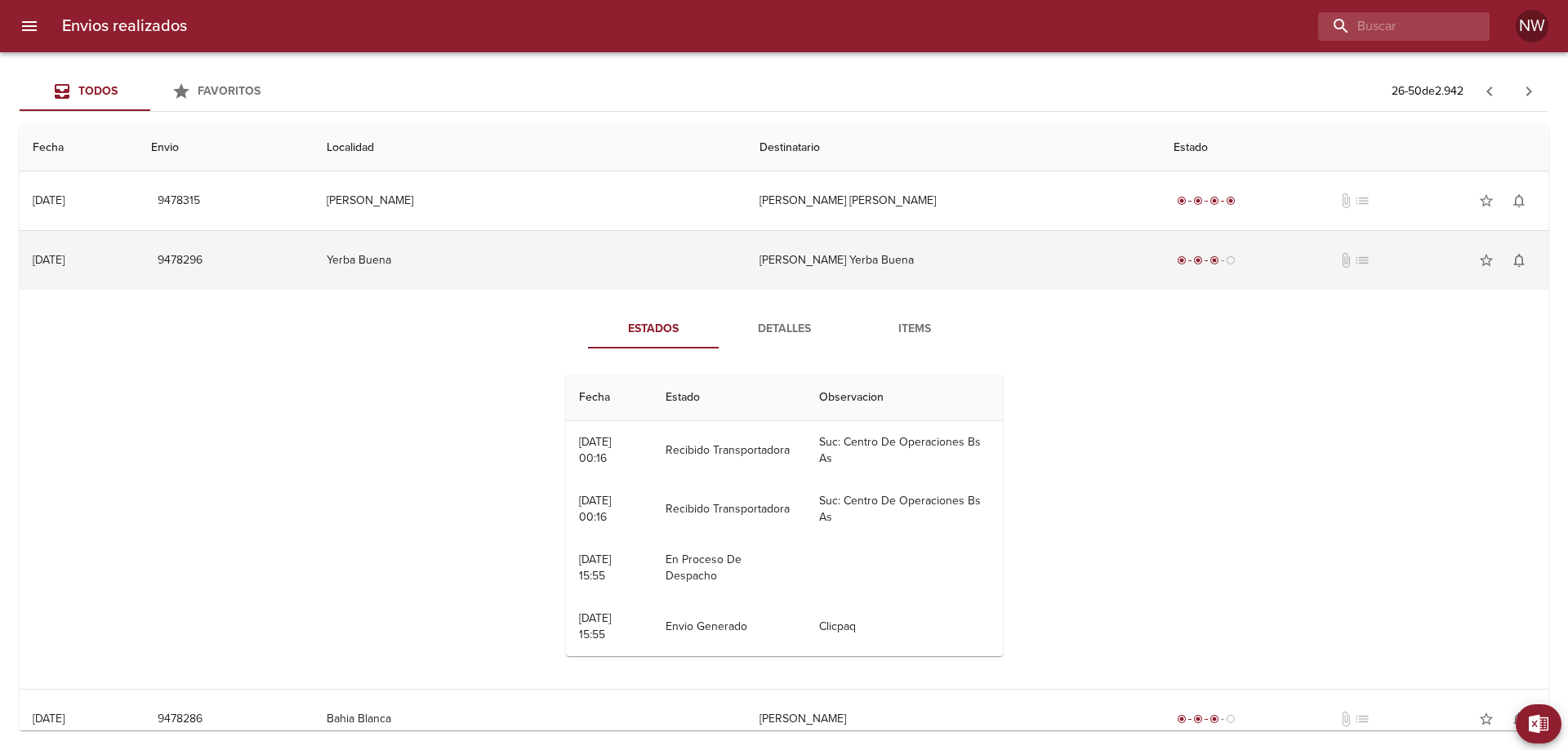
click at [874, 274] on td "[PERSON_NAME] Yerba Buena" at bounding box center [954, 260] width 414 height 59
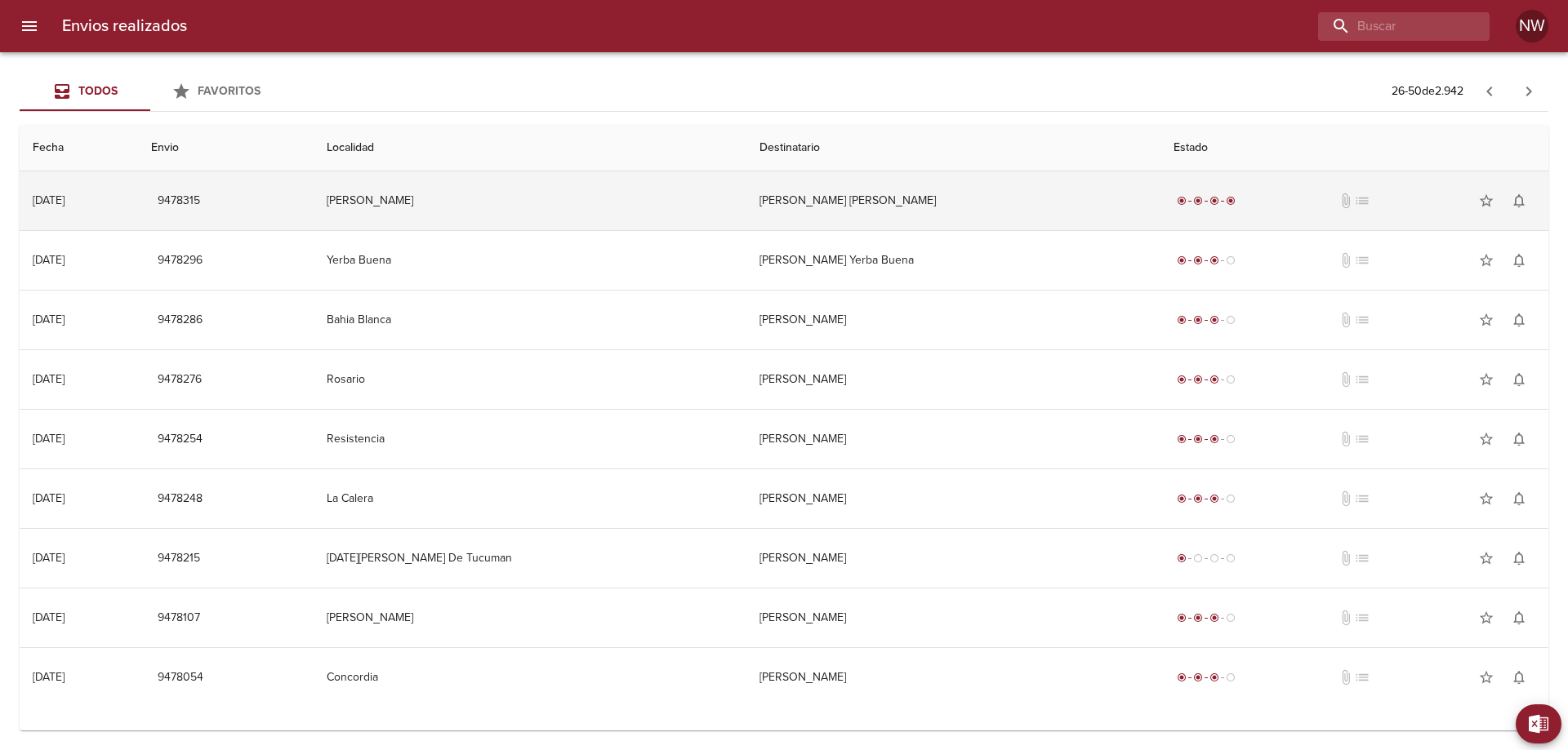
click at [882, 209] on td "[PERSON_NAME] [PERSON_NAME]" at bounding box center [954, 201] width 414 height 59
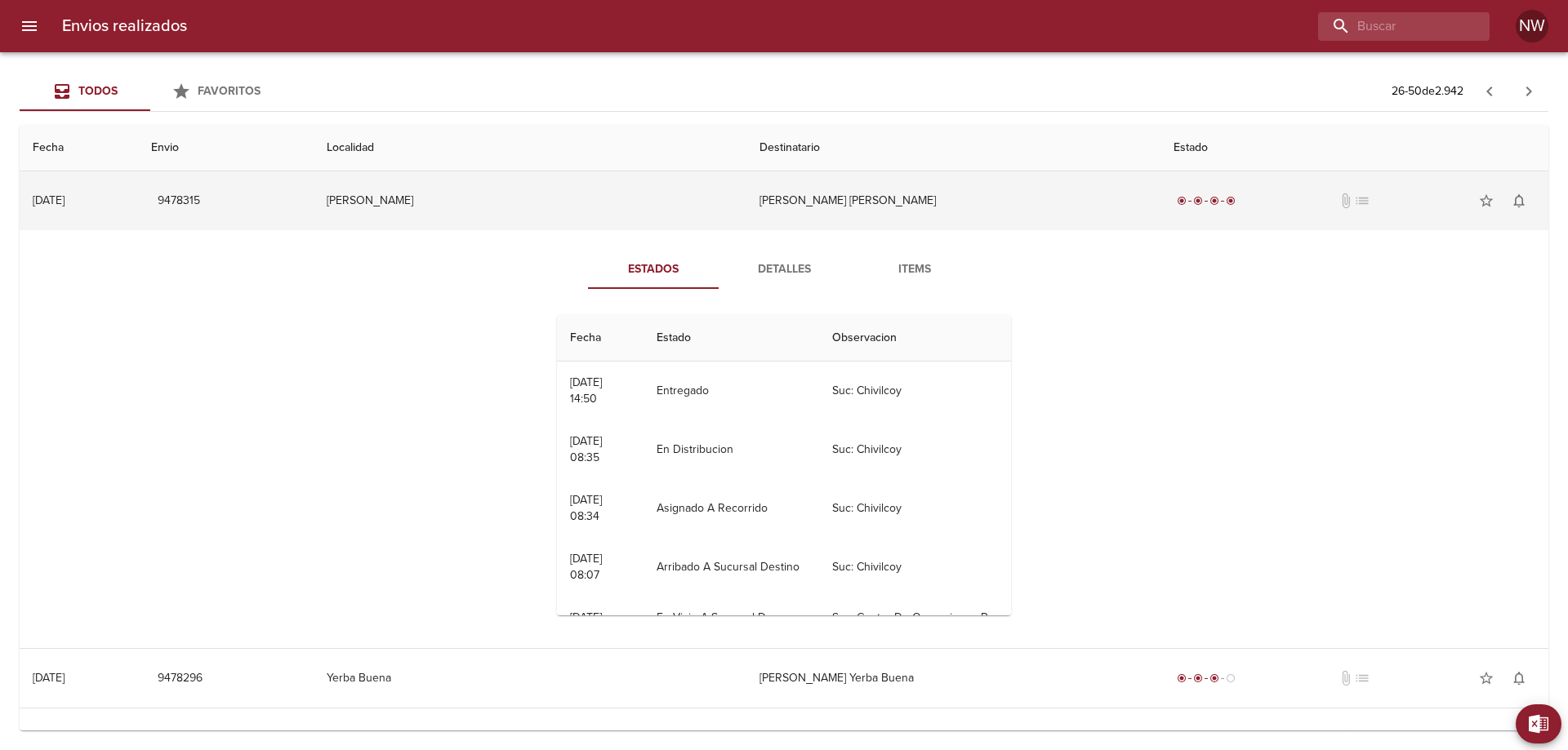
click at [882, 209] on td "[PERSON_NAME] [PERSON_NAME]" at bounding box center [954, 201] width 414 height 59
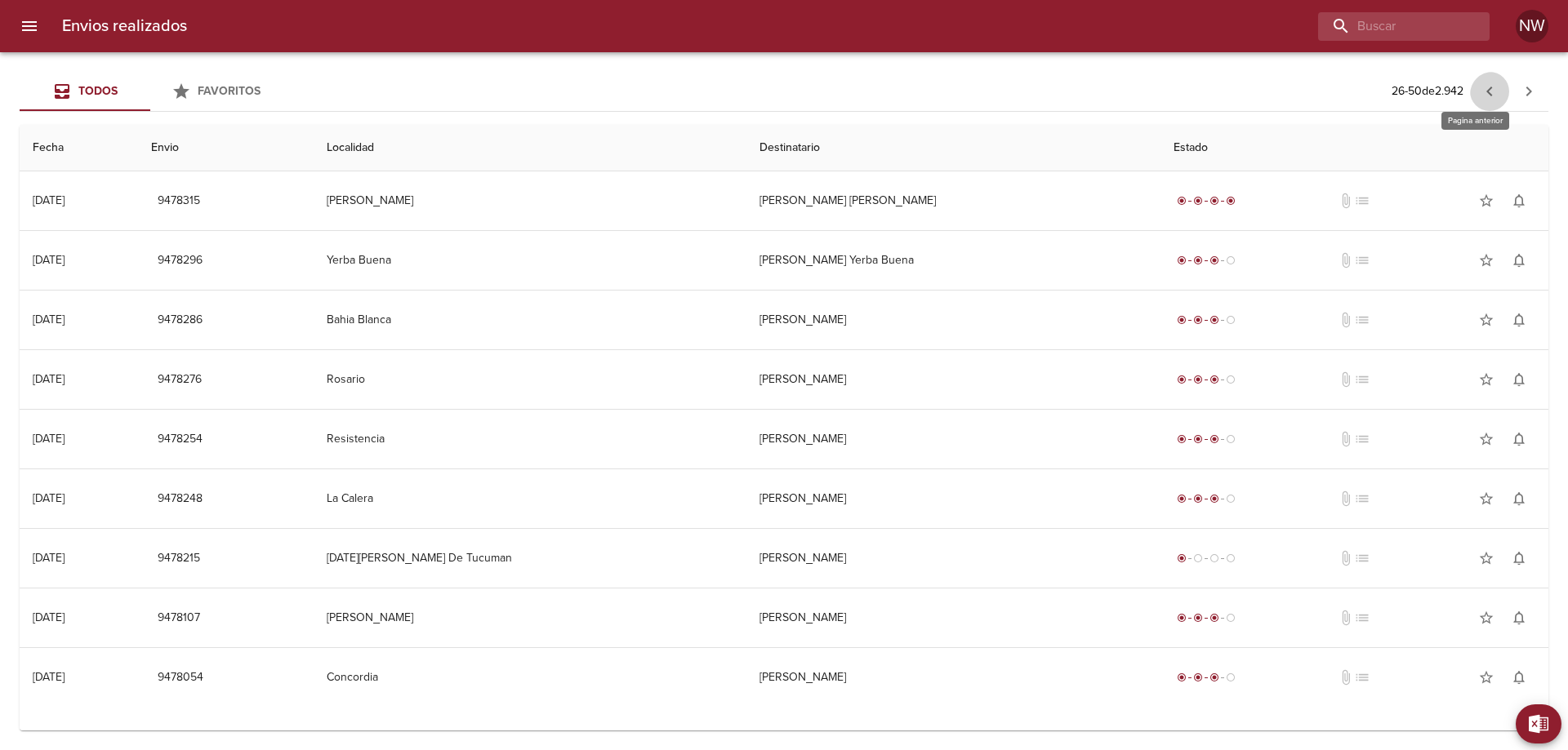
click at [1480, 99] on icon "button" at bounding box center [1490, 91] width 20 height 20
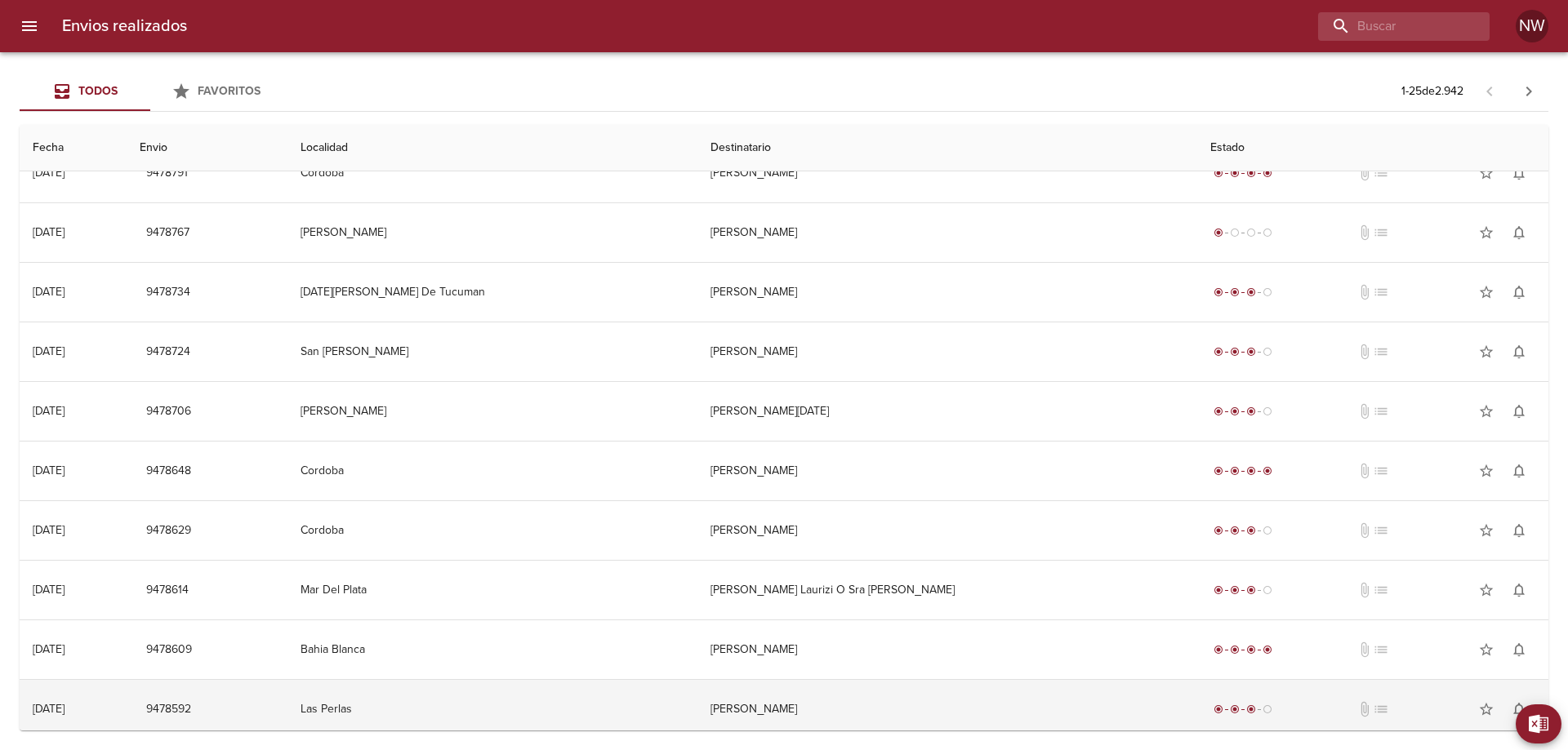
scroll to position [990, 0]
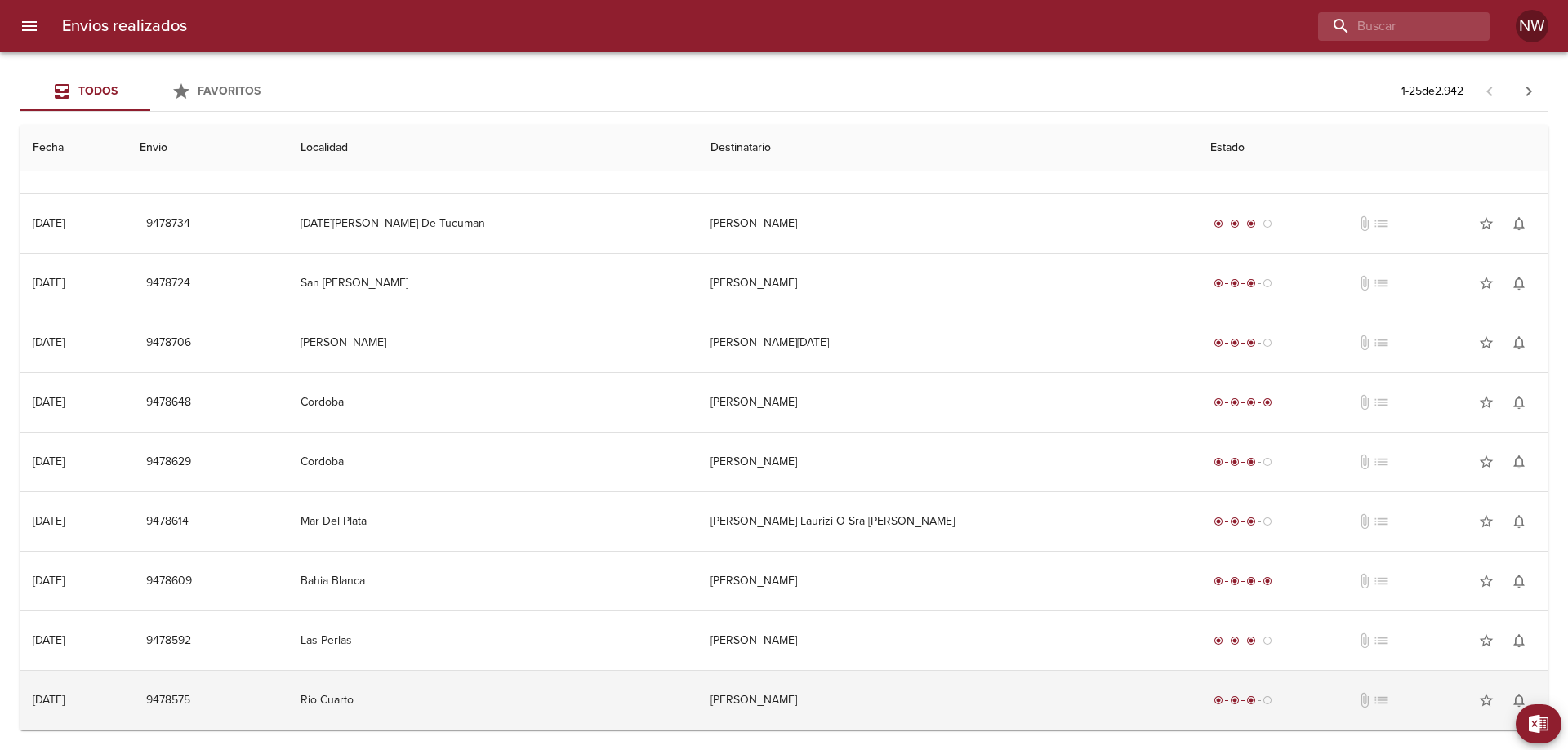
click at [844, 718] on td "[PERSON_NAME]" at bounding box center [946, 700] width 500 height 59
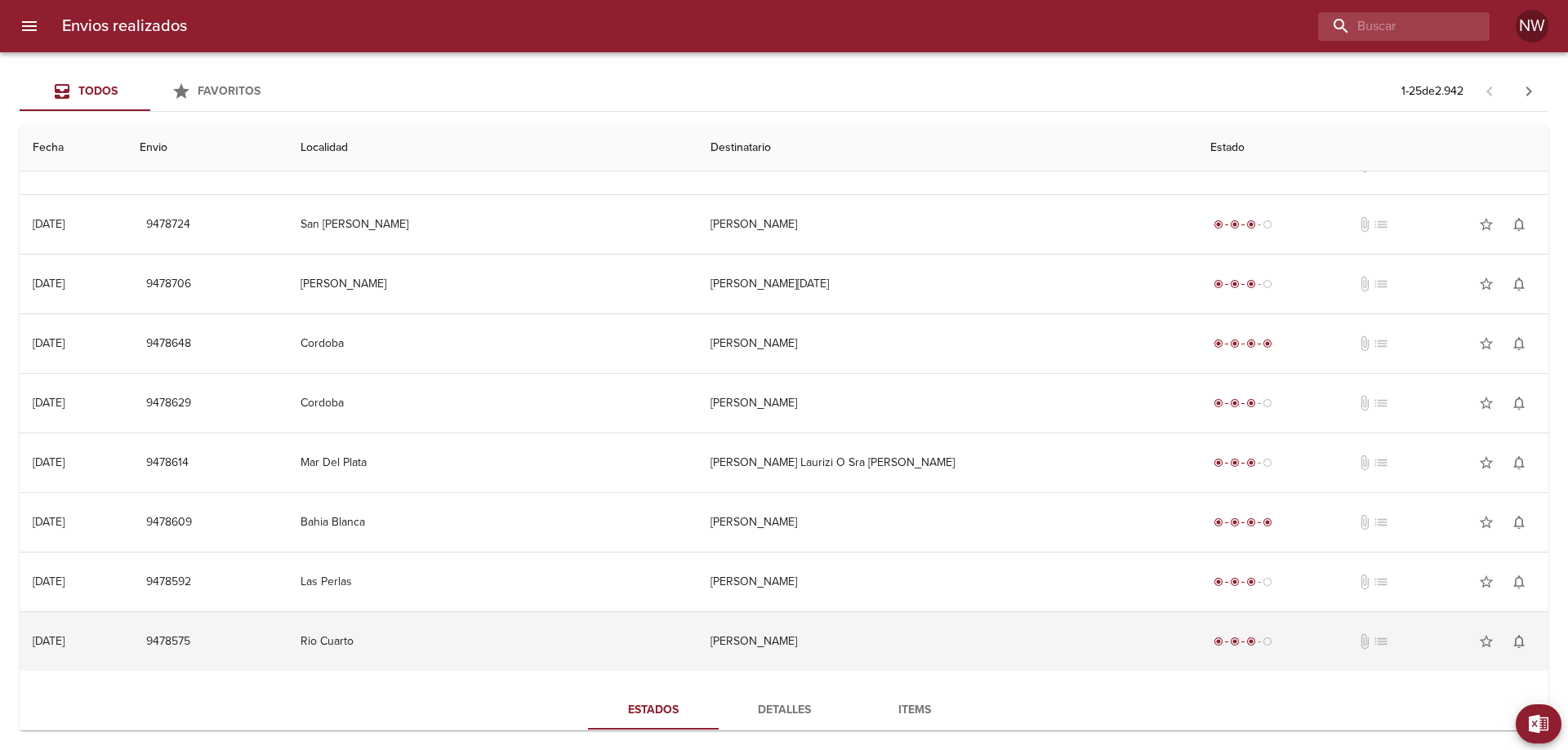
click at [840, 671] on td "[PERSON_NAME]" at bounding box center [946, 642] width 500 height 59
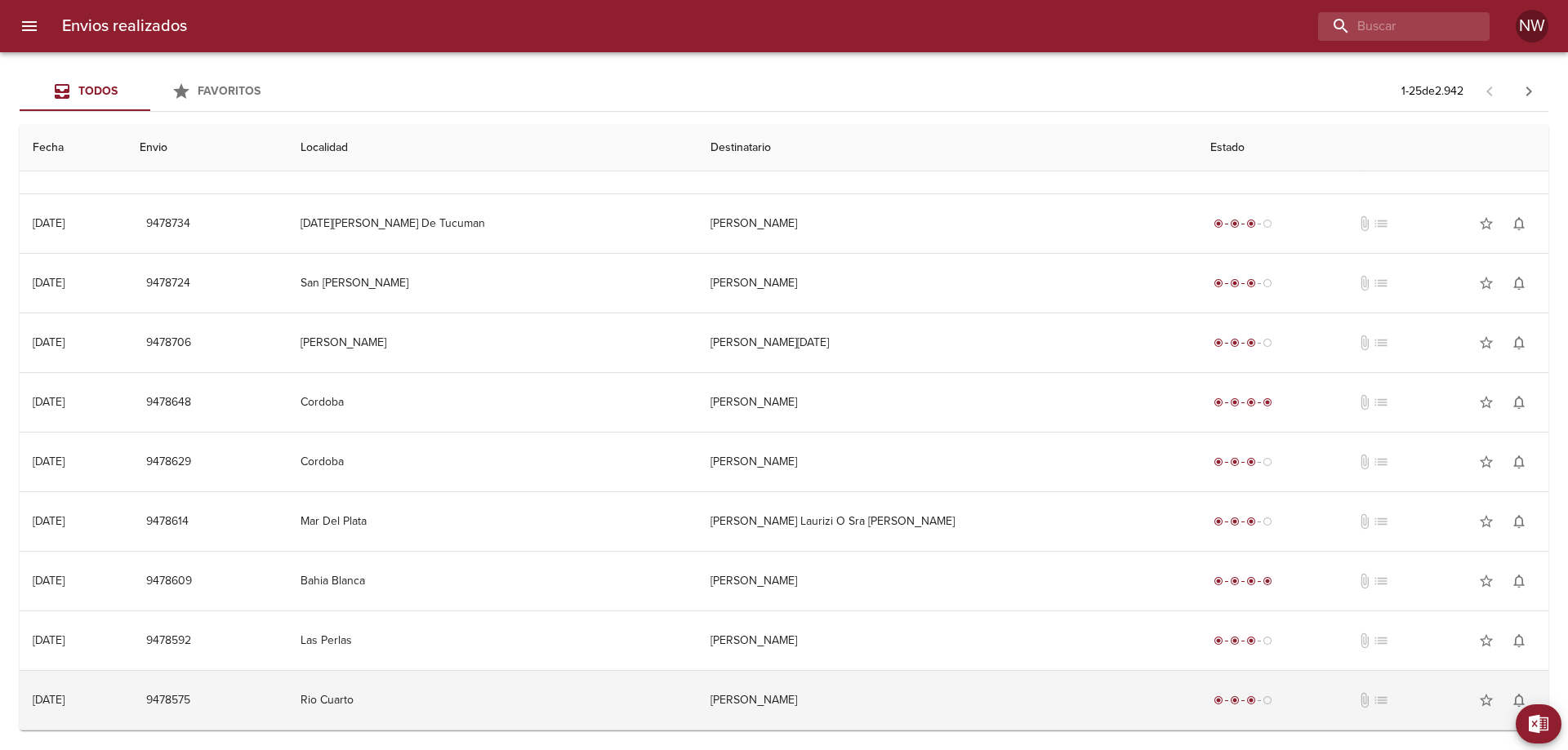
click at [825, 722] on td "[PERSON_NAME]" at bounding box center [946, 700] width 500 height 59
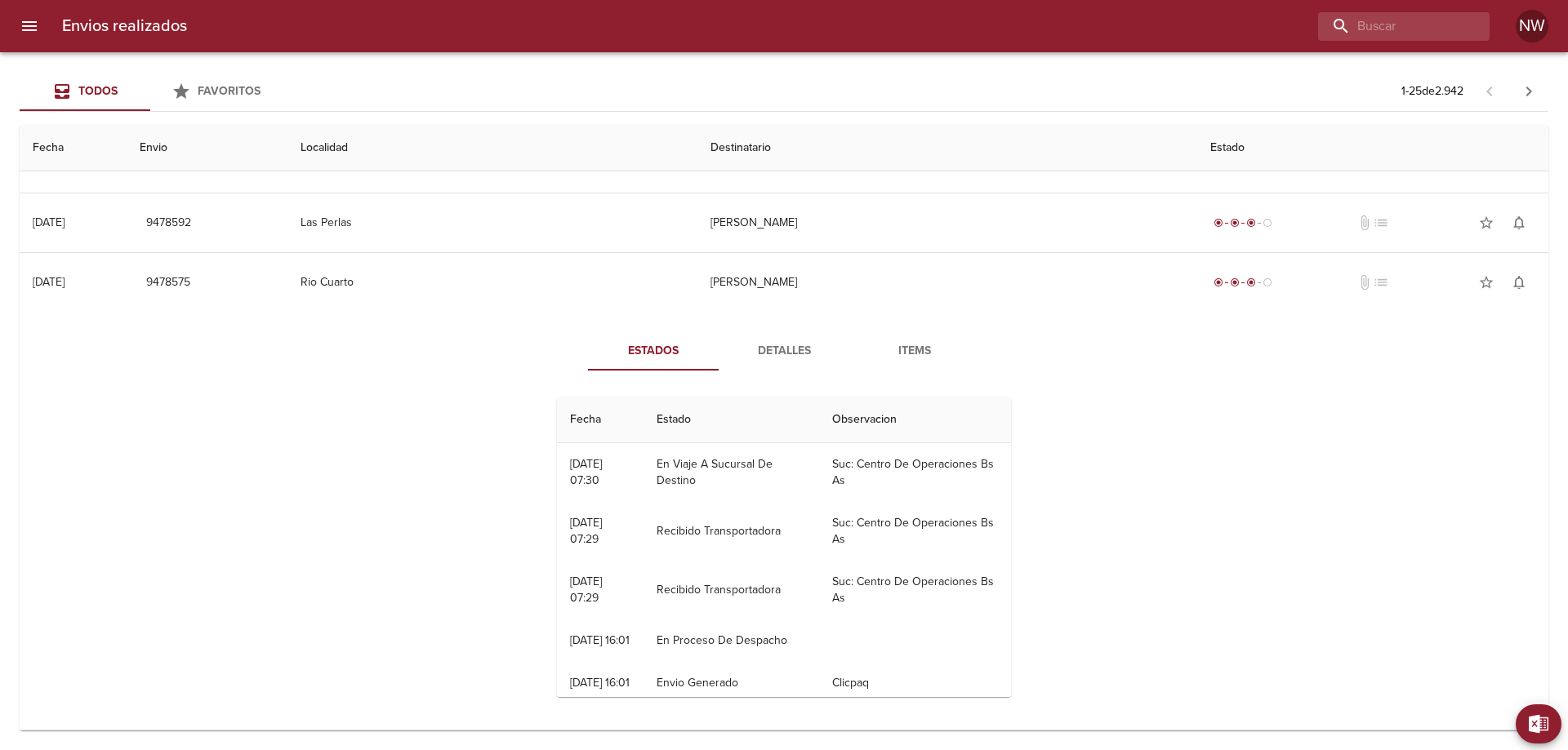
scroll to position [1408, 0]
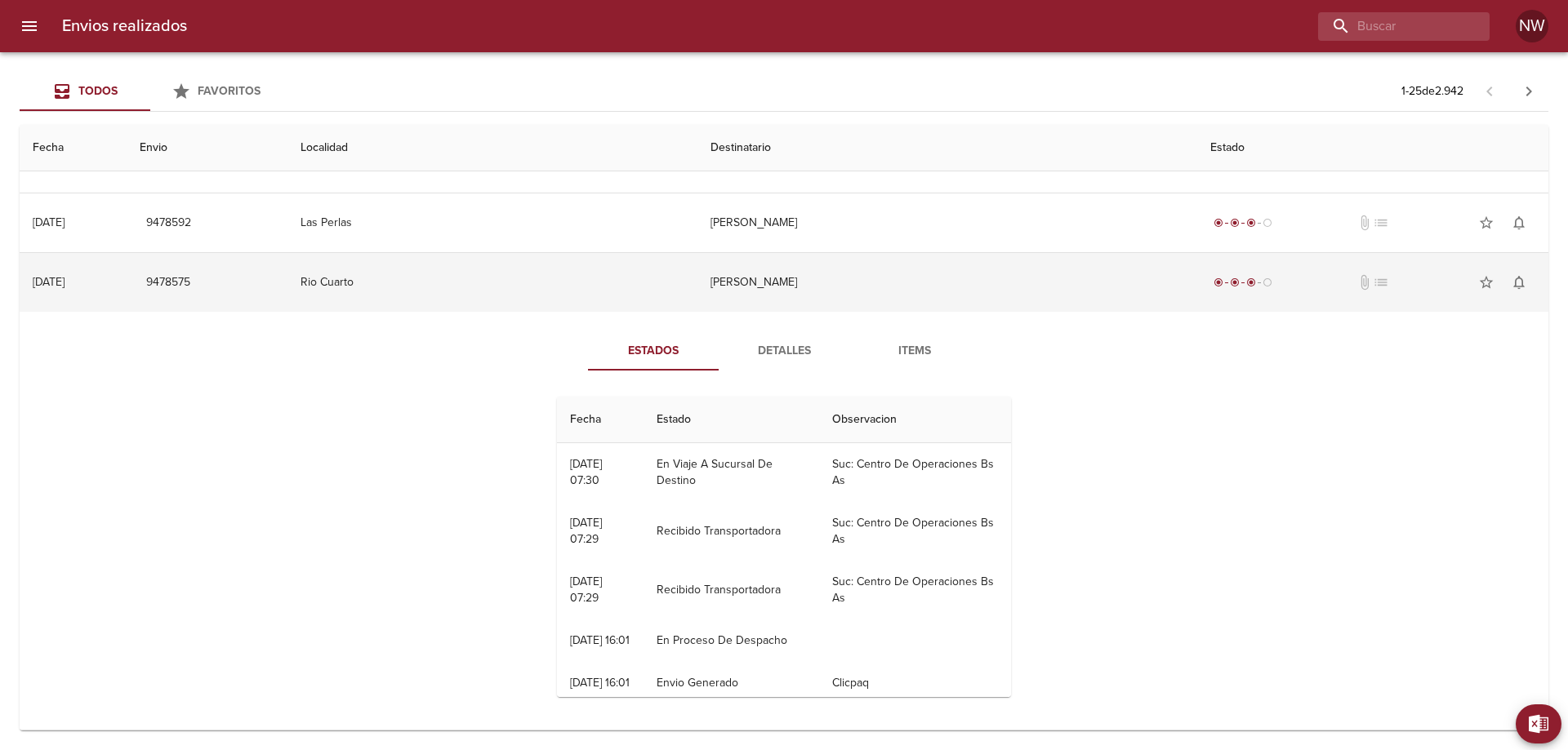
click at [809, 291] on td "[PERSON_NAME]" at bounding box center [946, 282] width 500 height 59
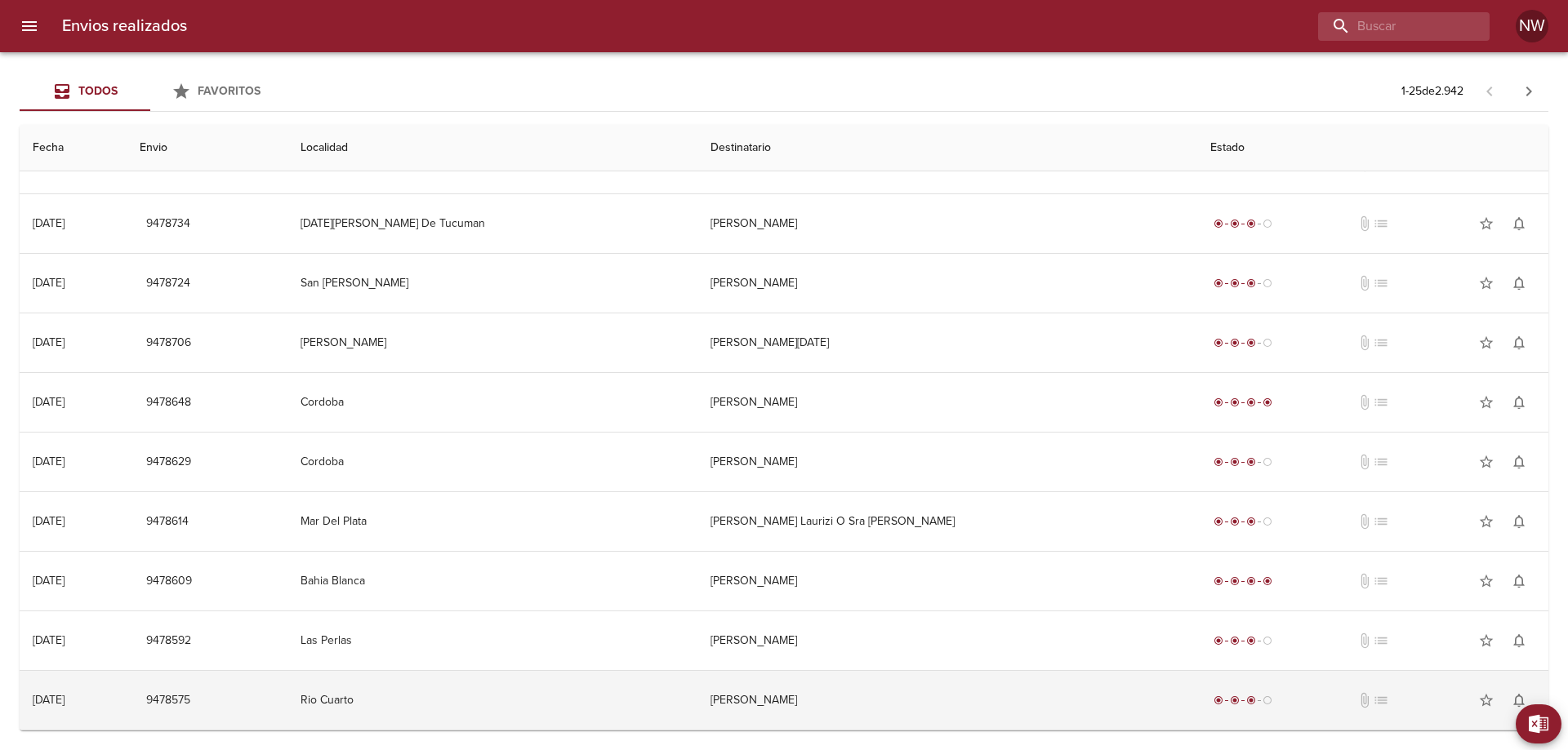
scroll to position [990, 0]
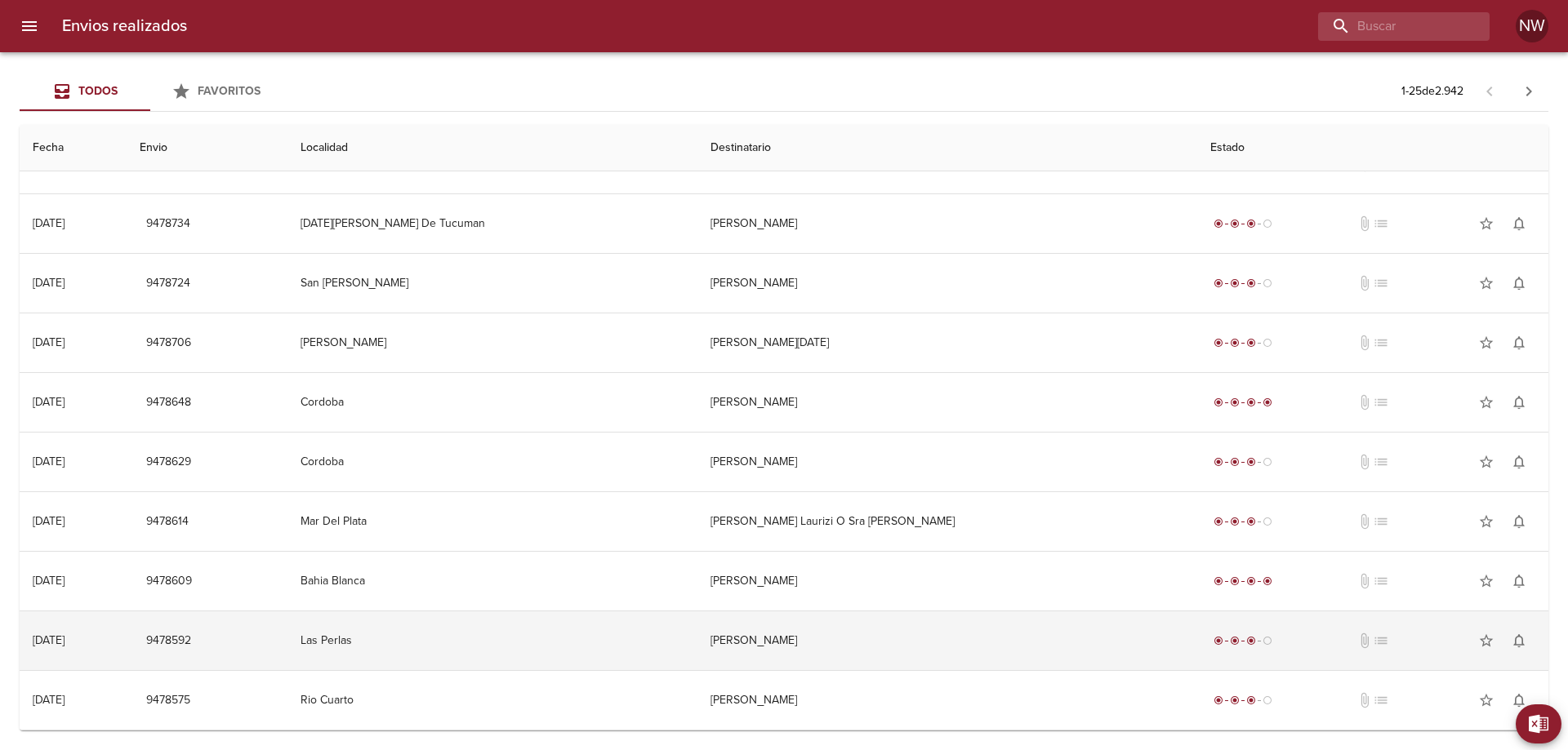
click at [829, 635] on td "[PERSON_NAME]" at bounding box center [946, 641] width 500 height 59
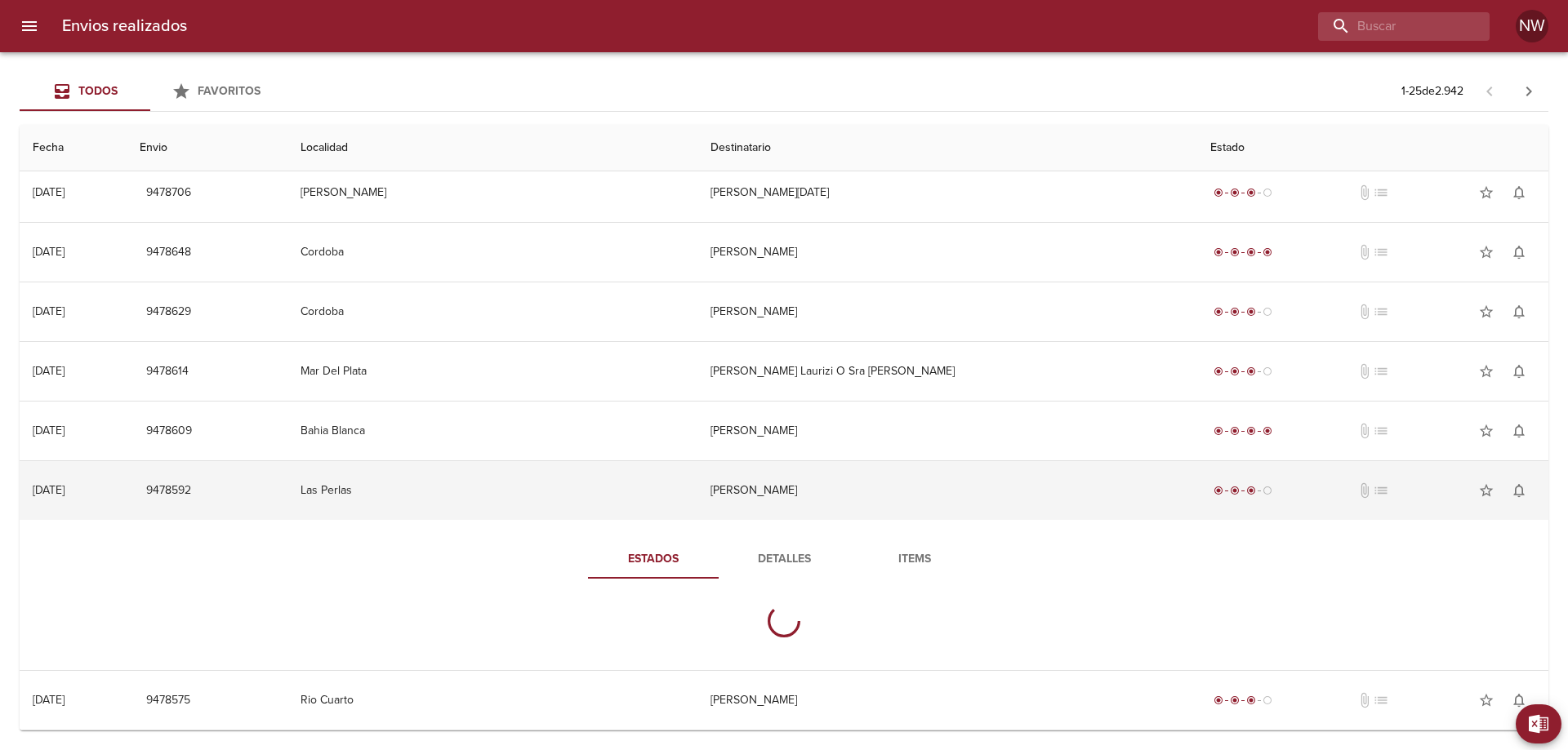
scroll to position [1408, 0]
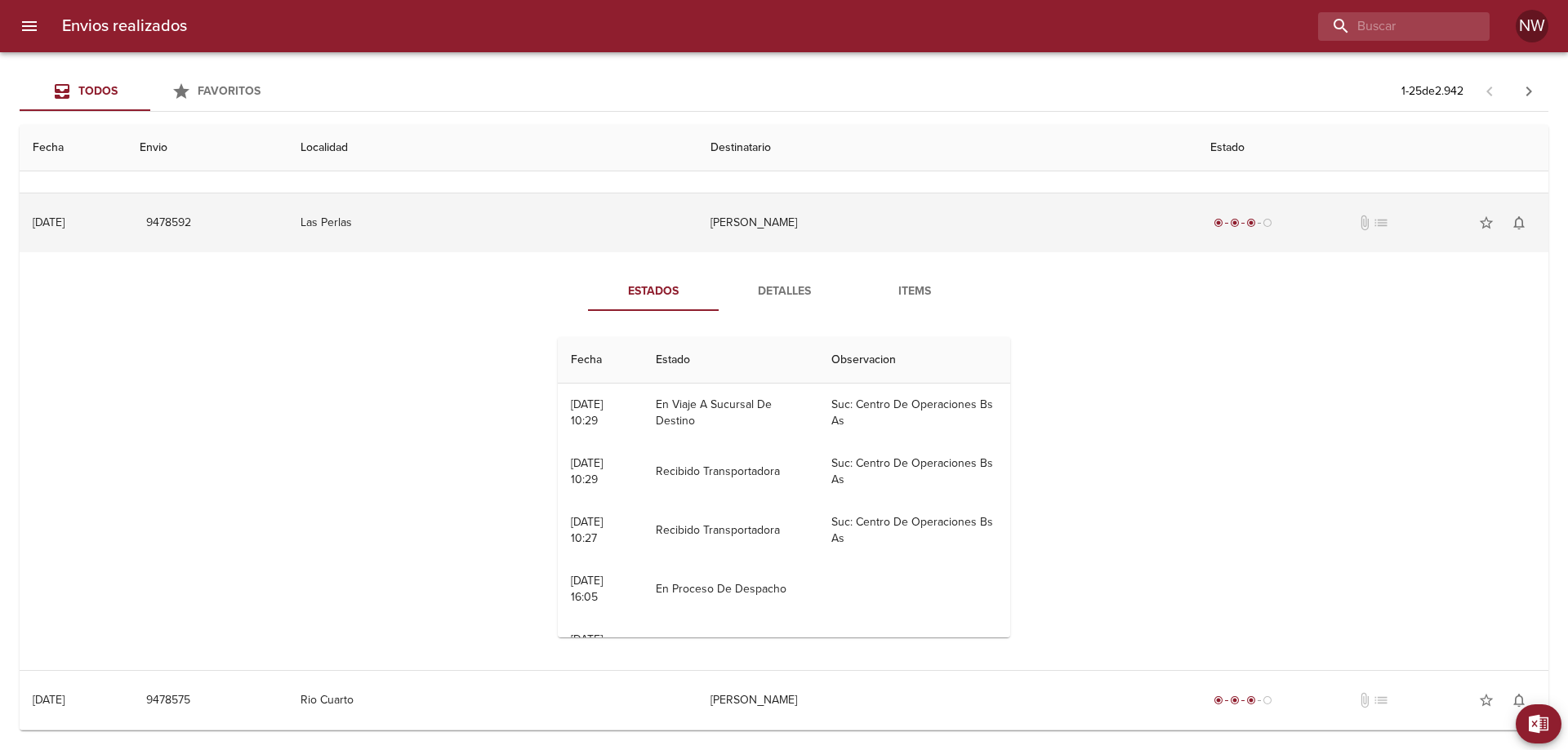
click at [814, 230] on td "[PERSON_NAME]" at bounding box center [946, 223] width 500 height 59
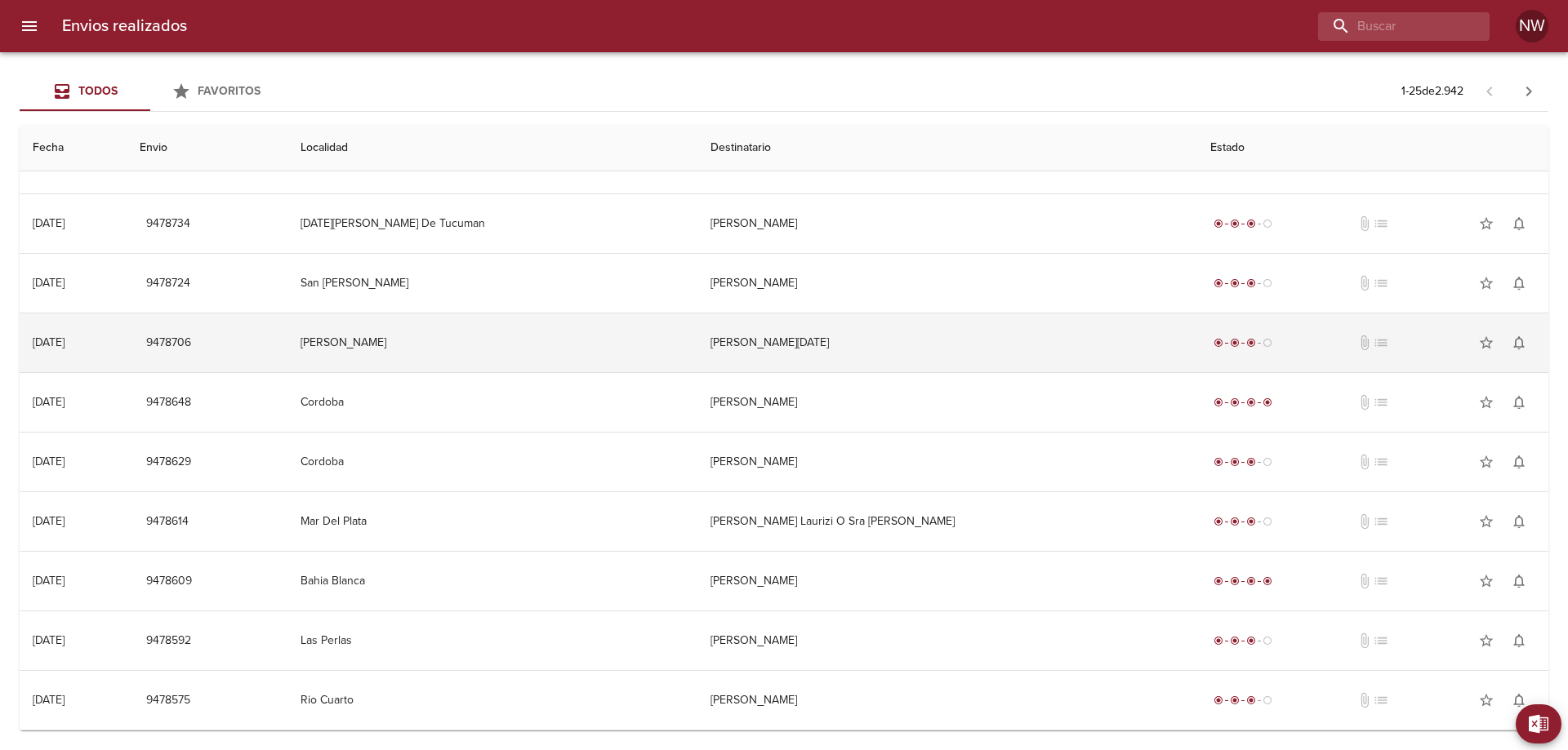
scroll to position [990, 0]
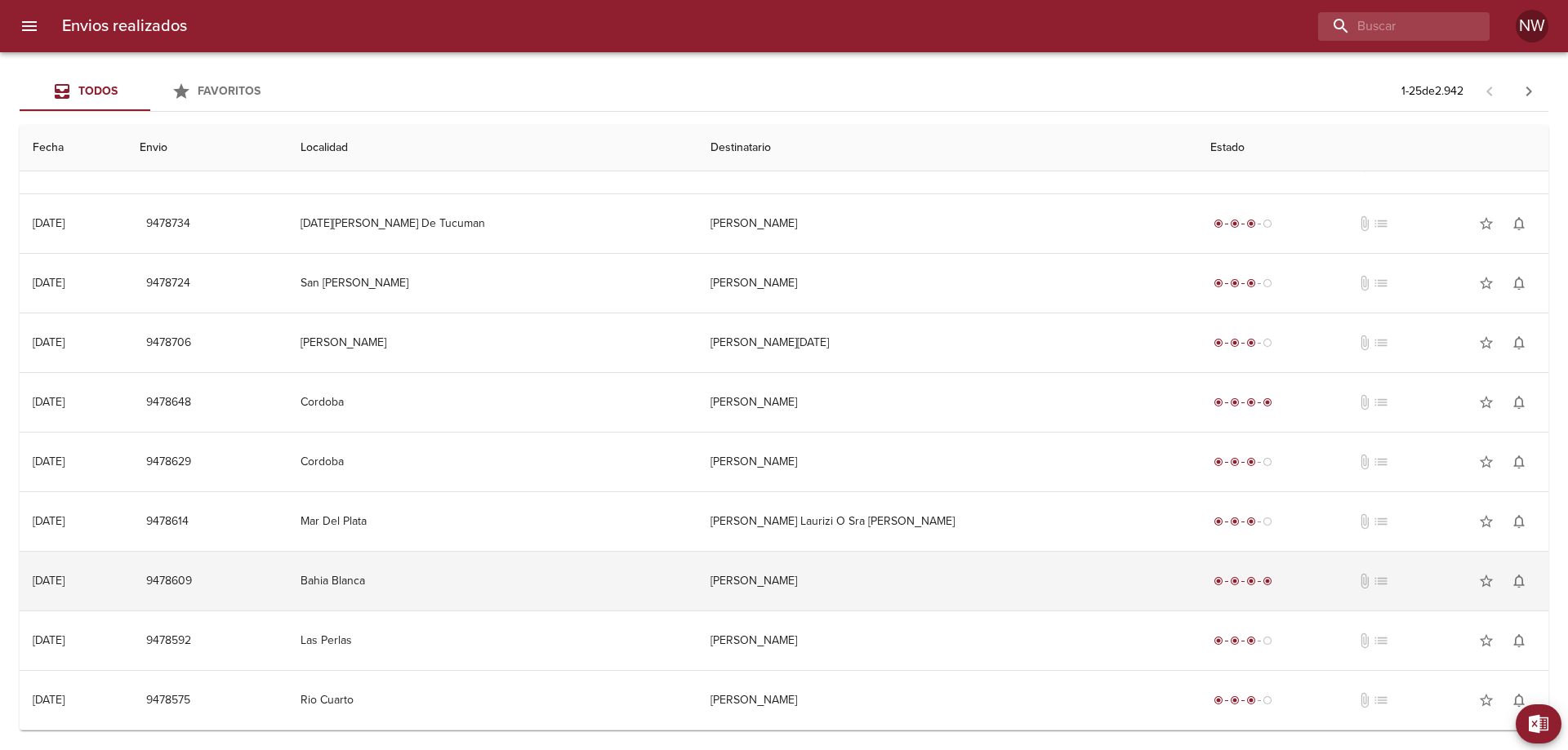
click at [804, 575] on td "[PERSON_NAME]" at bounding box center [946, 581] width 500 height 59
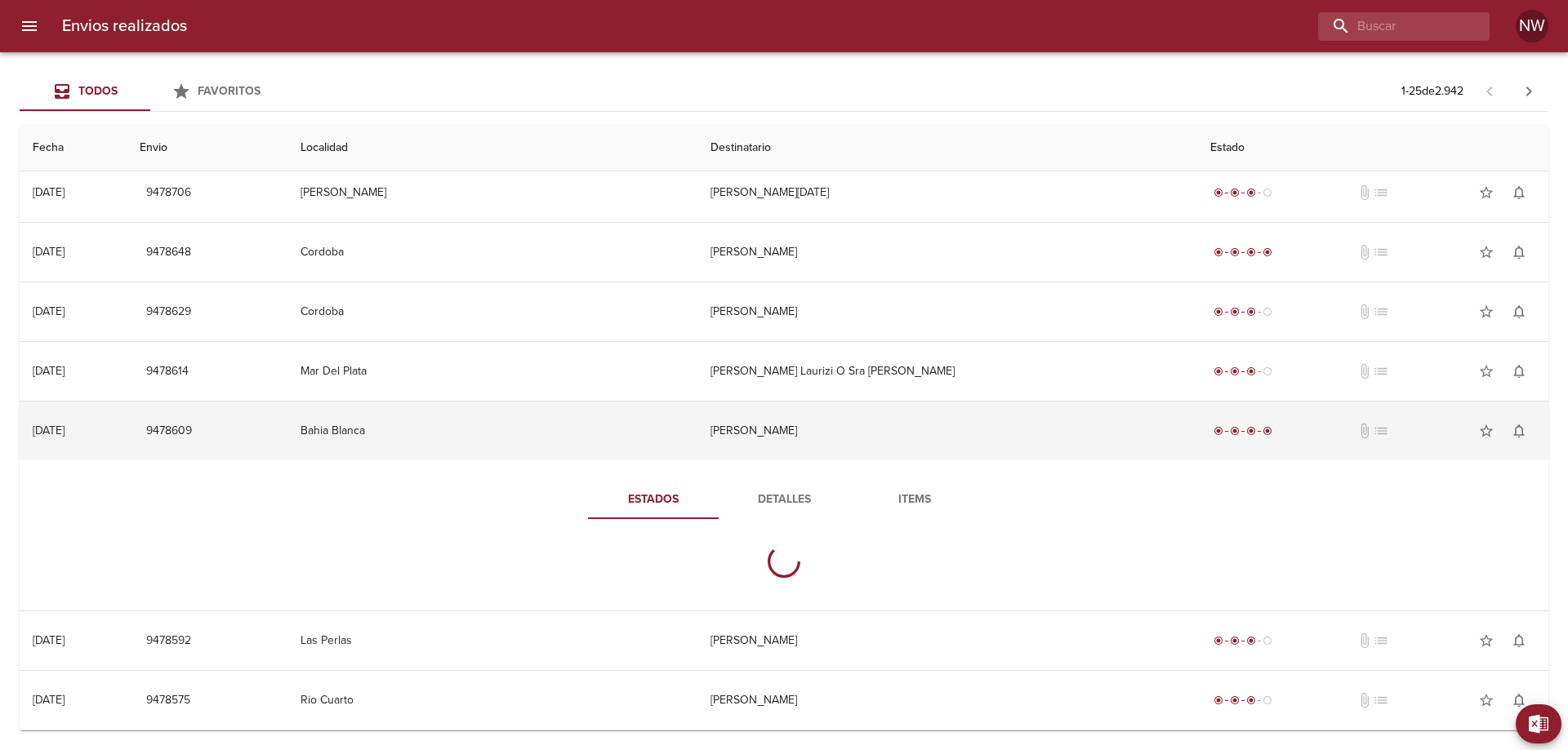
scroll to position [1408, 0]
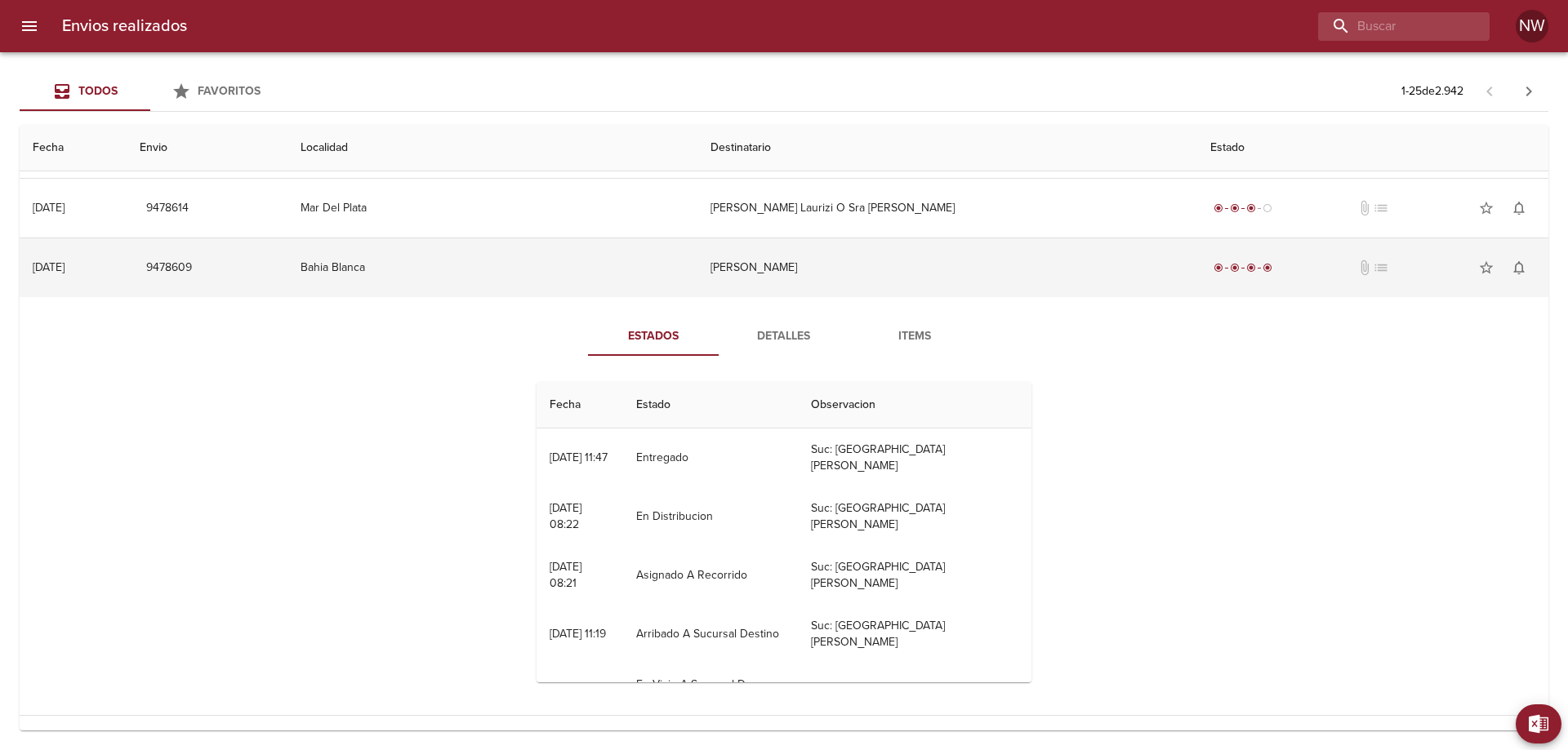
click at [839, 297] on td "[PERSON_NAME]" at bounding box center [946, 268] width 500 height 59
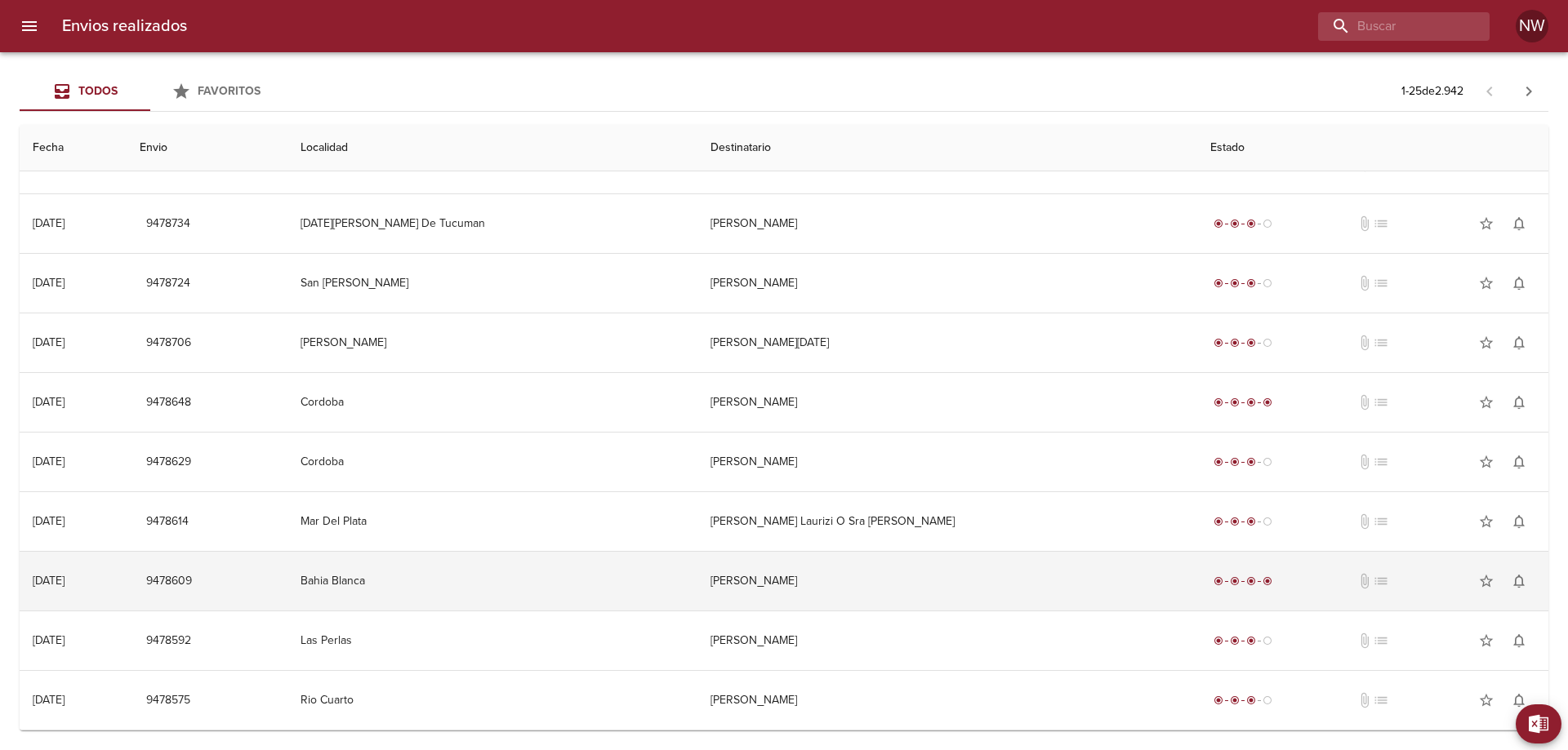
scroll to position [990, 0]
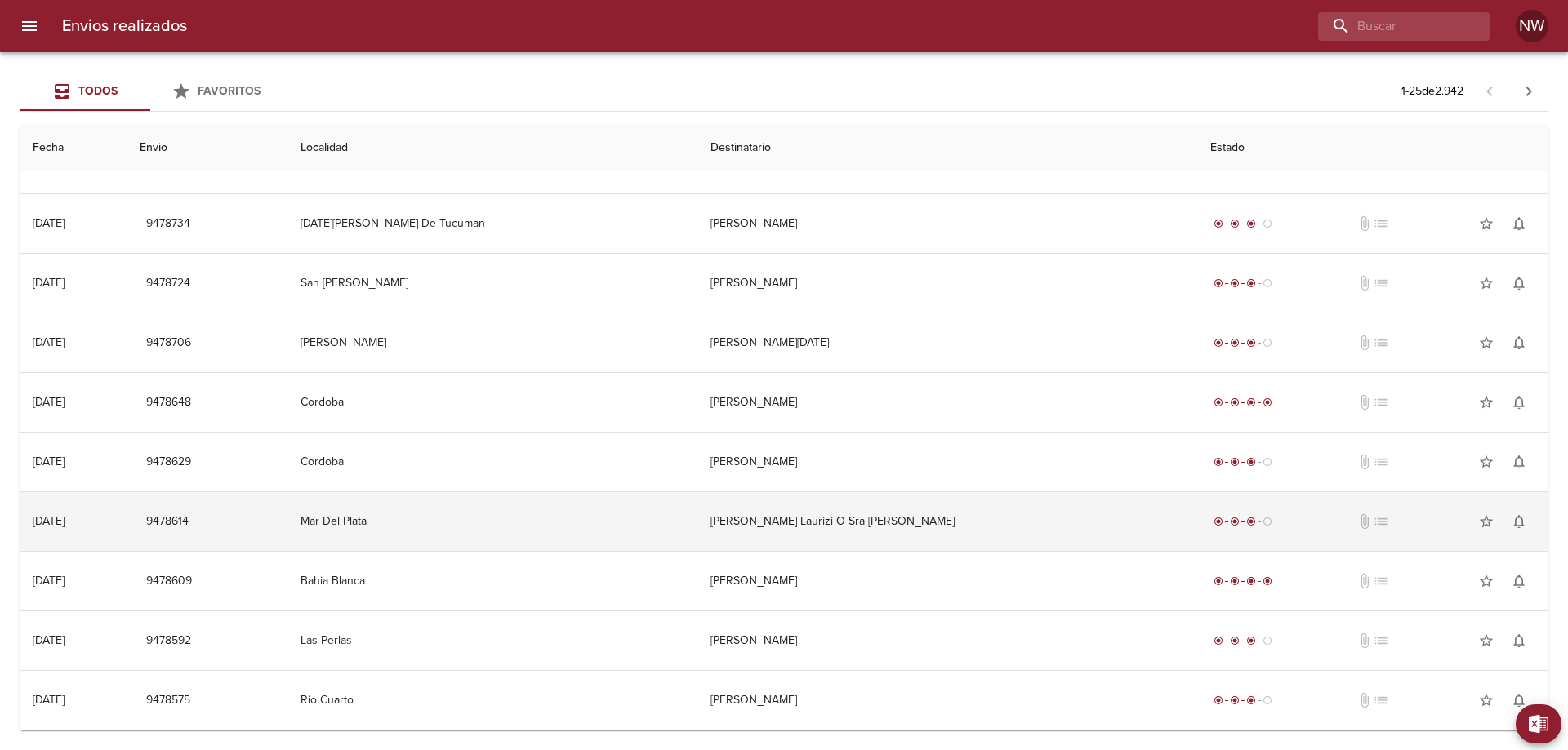
click at [823, 514] on td "[PERSON_NAME] Laurizi O Sra [PERSON_NAME]" at bounding box center [946, 522] width 500 height 59
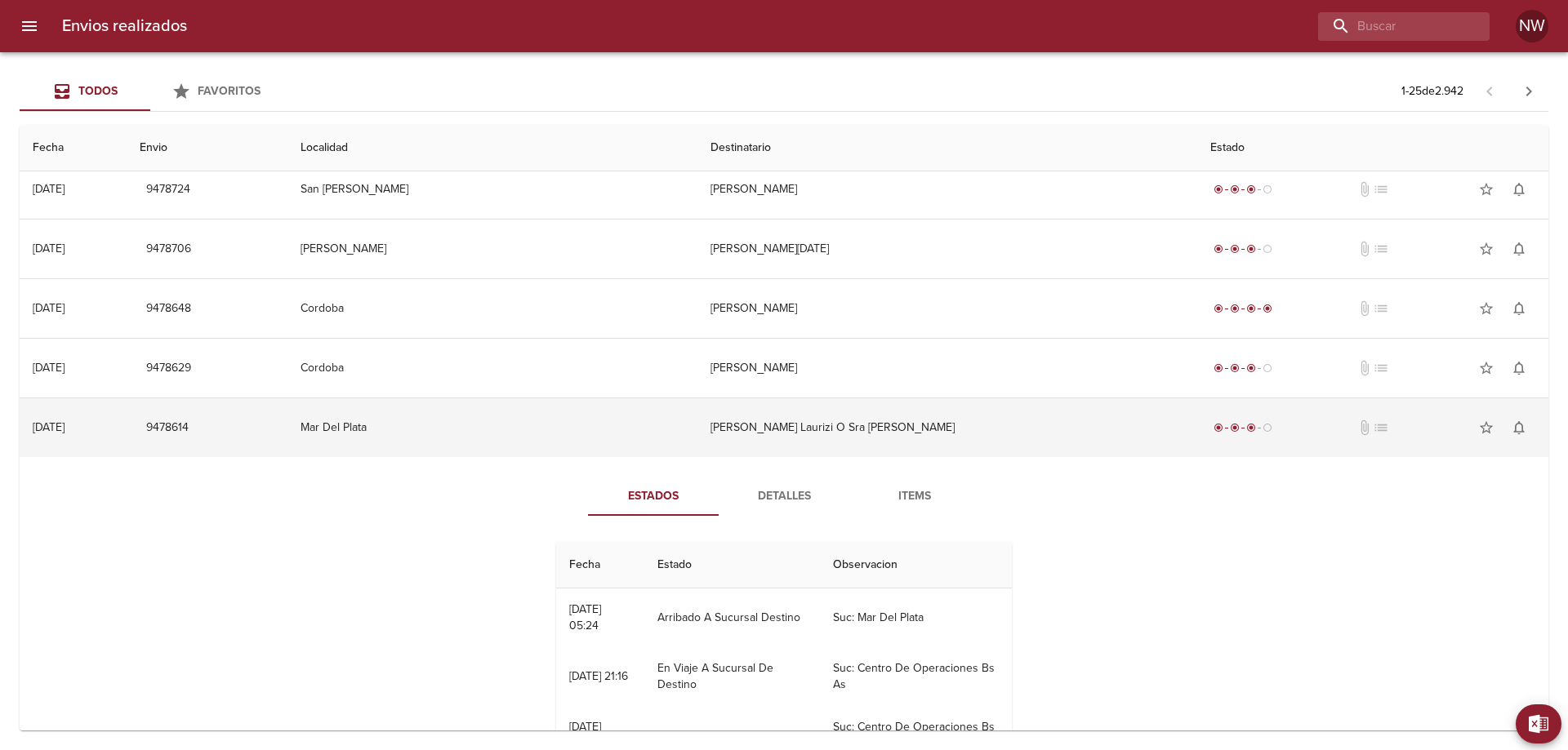
scroll to position [999, 0]
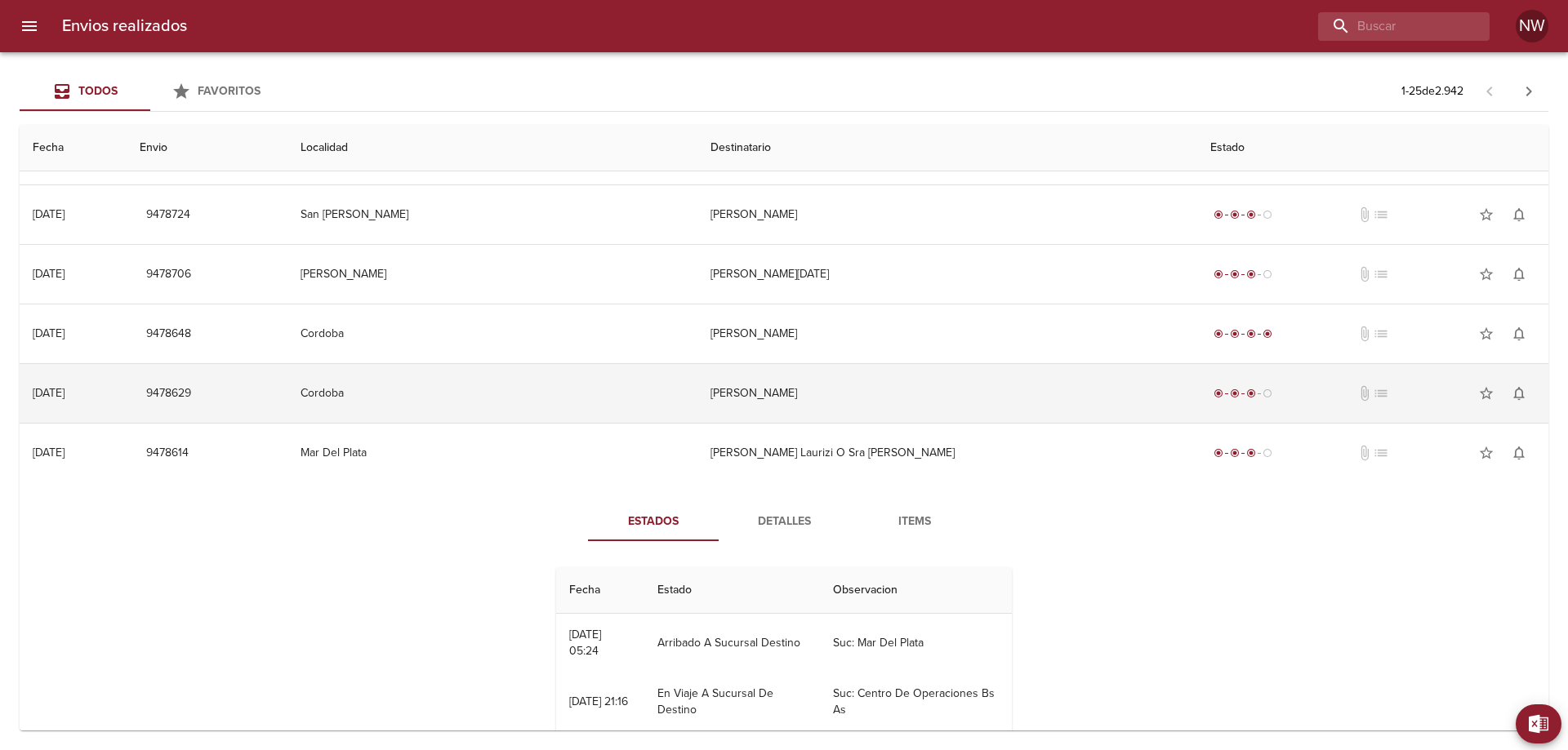
click at [854, 422] on td "[PERSON_NAME]" at bounding box center [946, 393] width 500 height 59
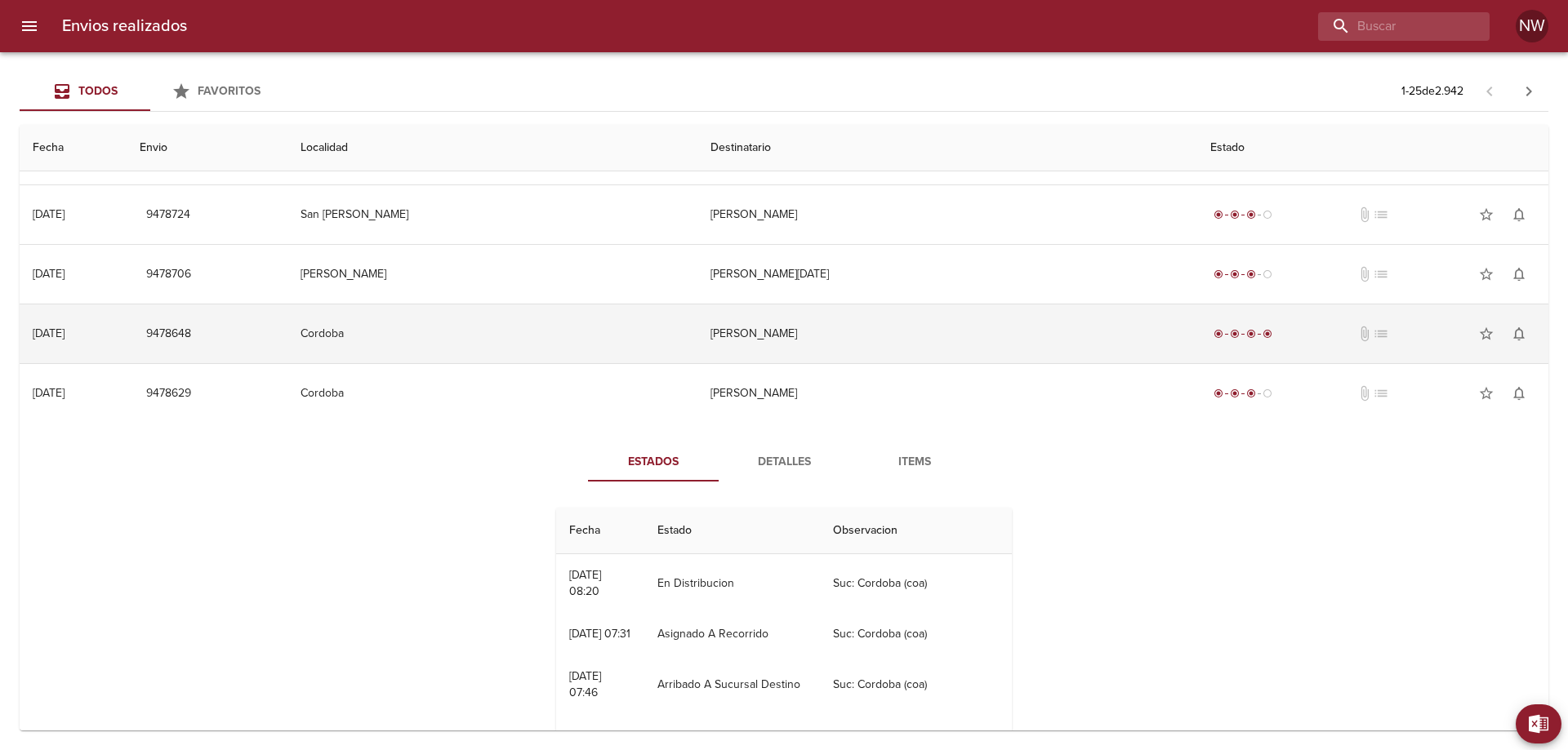
click at [820, 363] on td "[PERSON_NAME]" at bounding box center [946, 334] width 500 height 59
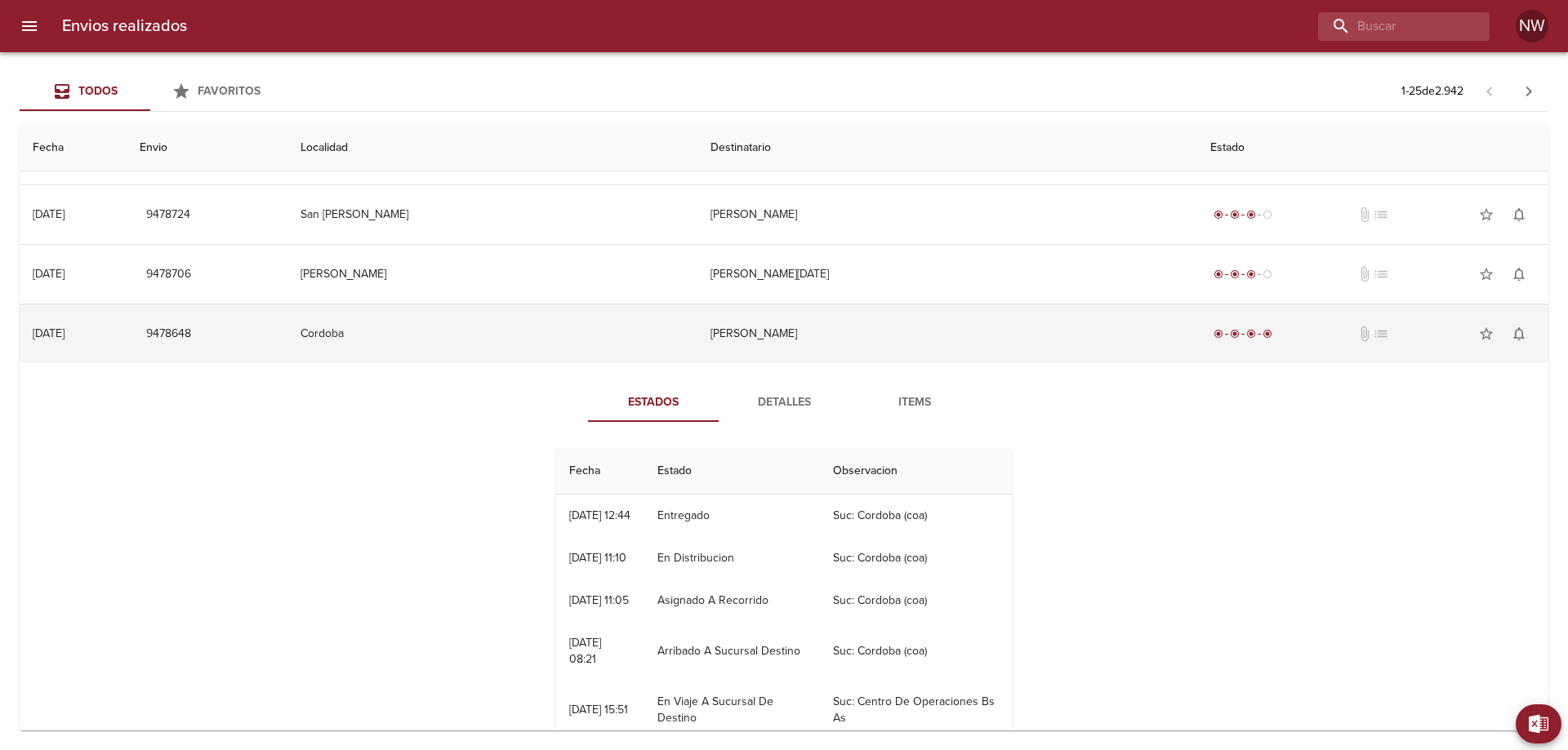
click at [834, 363] on td "[PERSON_NAME]" at bounding box center [946, 334] width 500 height 59
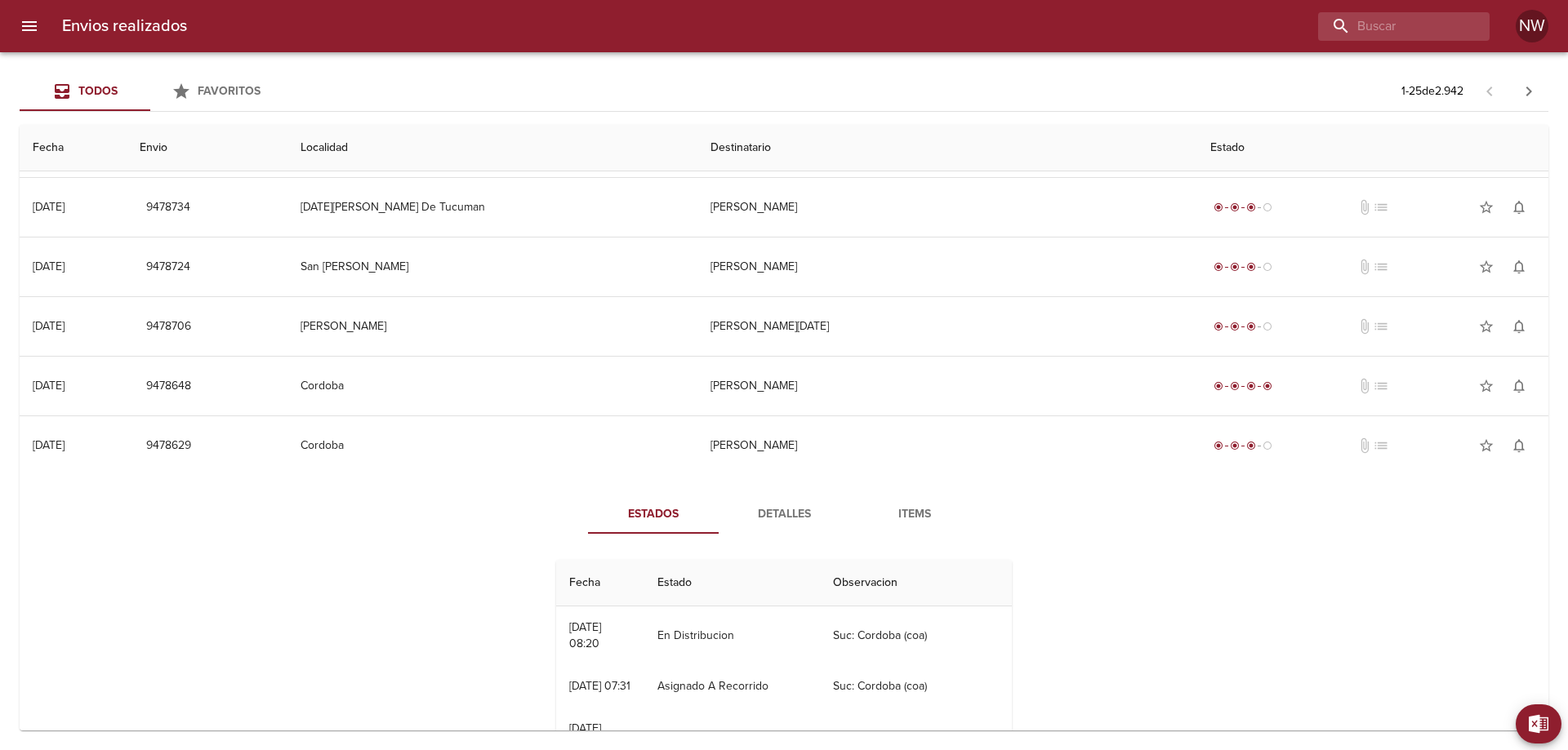
scroll to position [918, 0]
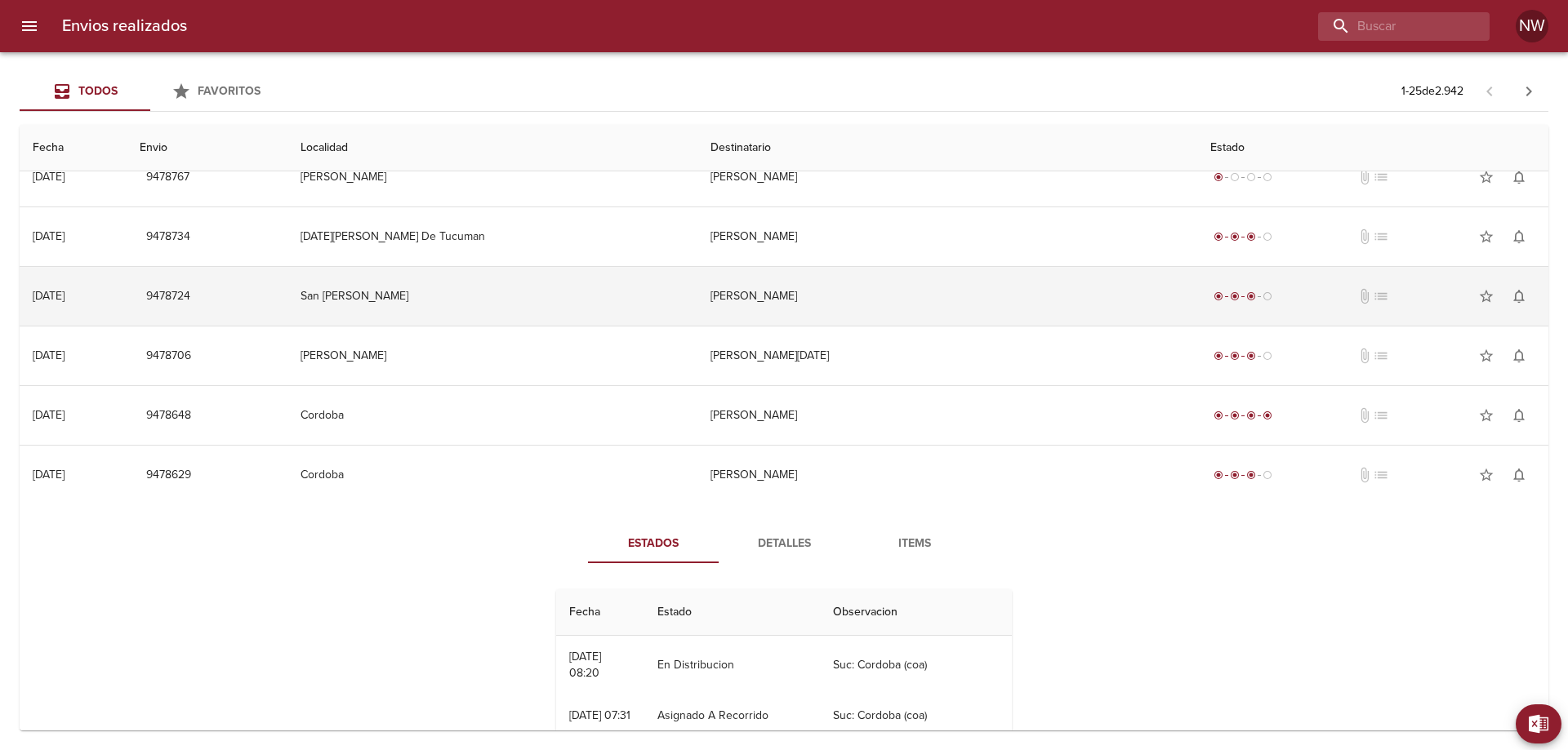
click at [841, 326] on td "[PERSON_NAME]" at bounding box center [946, 296] width 500 height 59
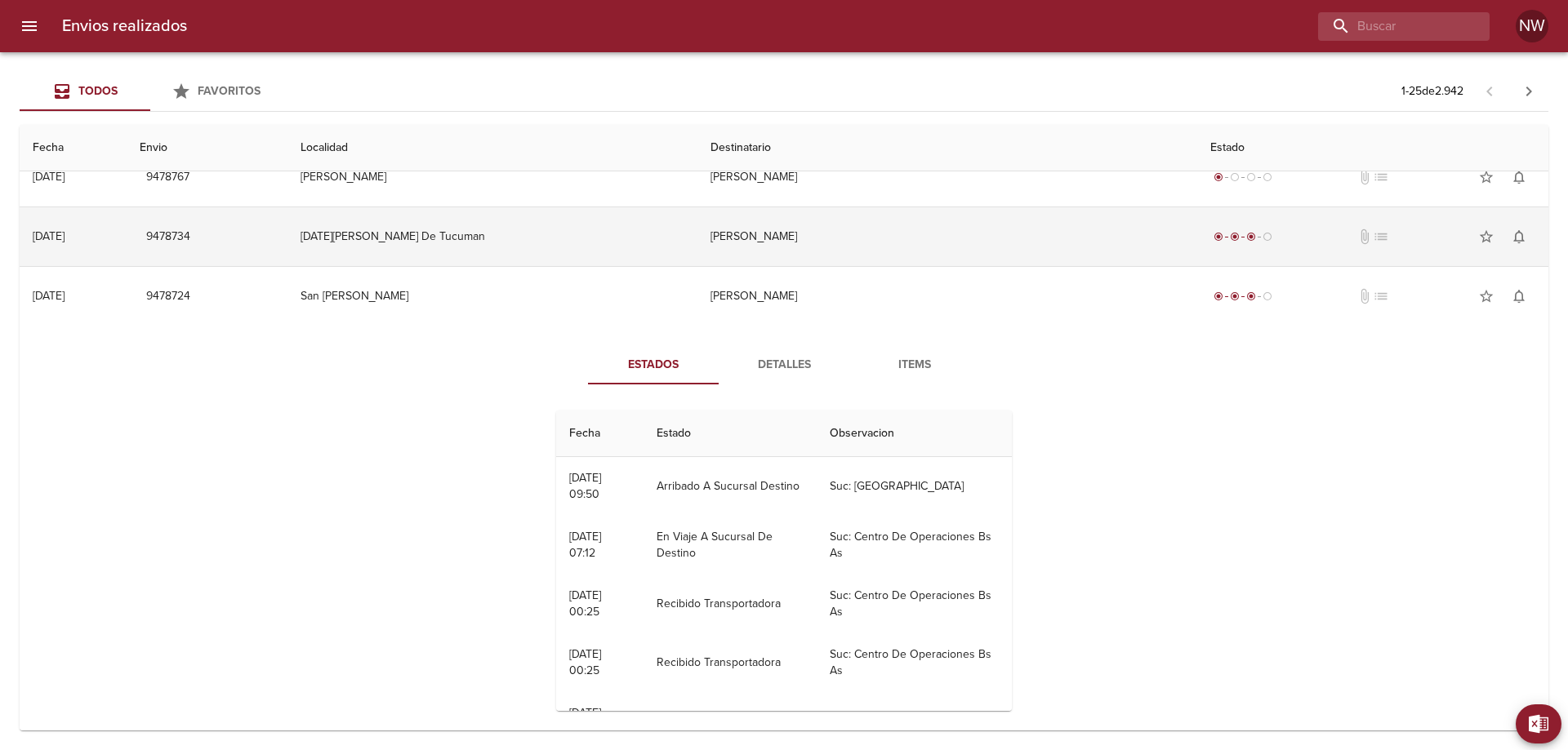
click at [826, 266] on td "[PERSON_NAME]" at bounding box center [946, 237] width 500 height 59
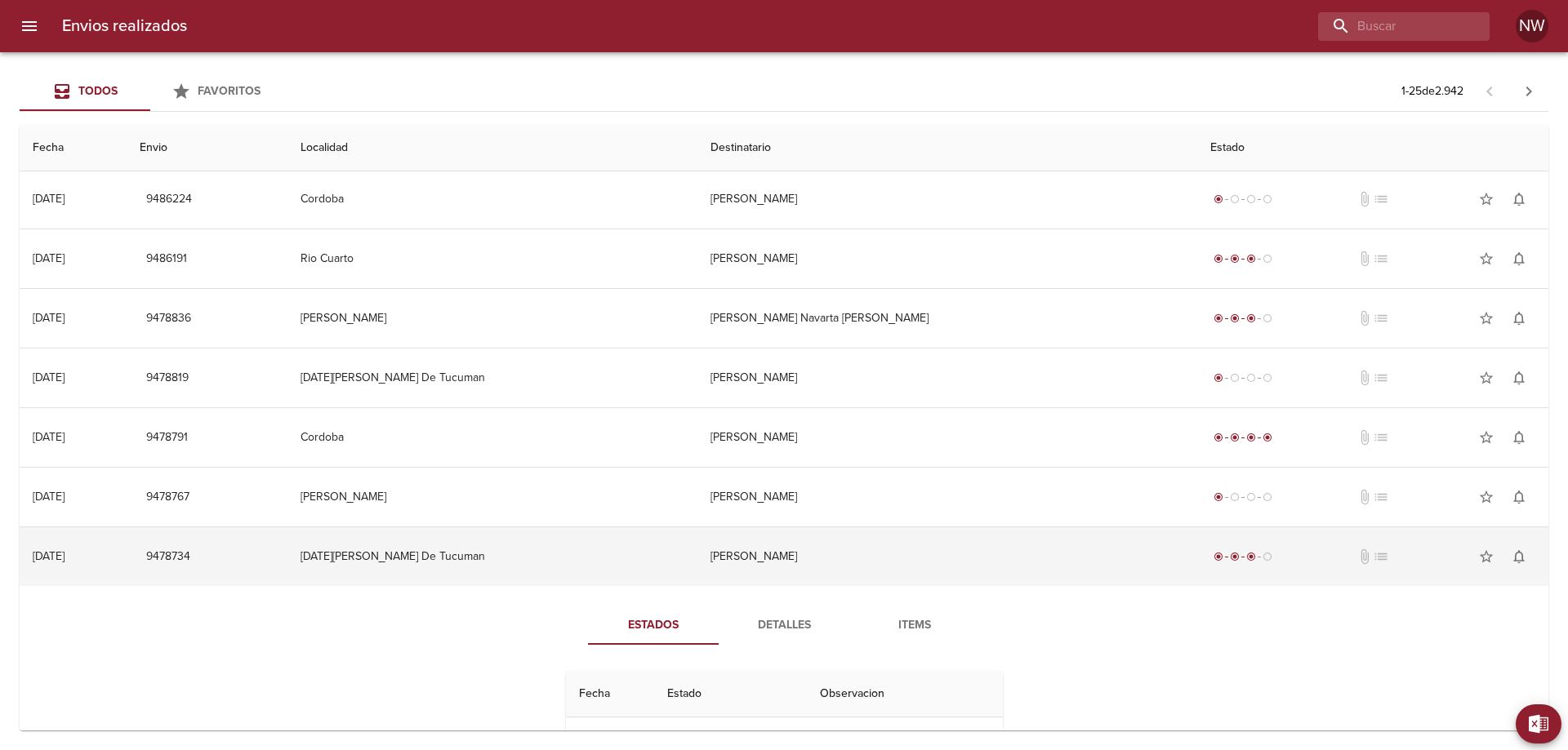
scroll to position [591, 0]
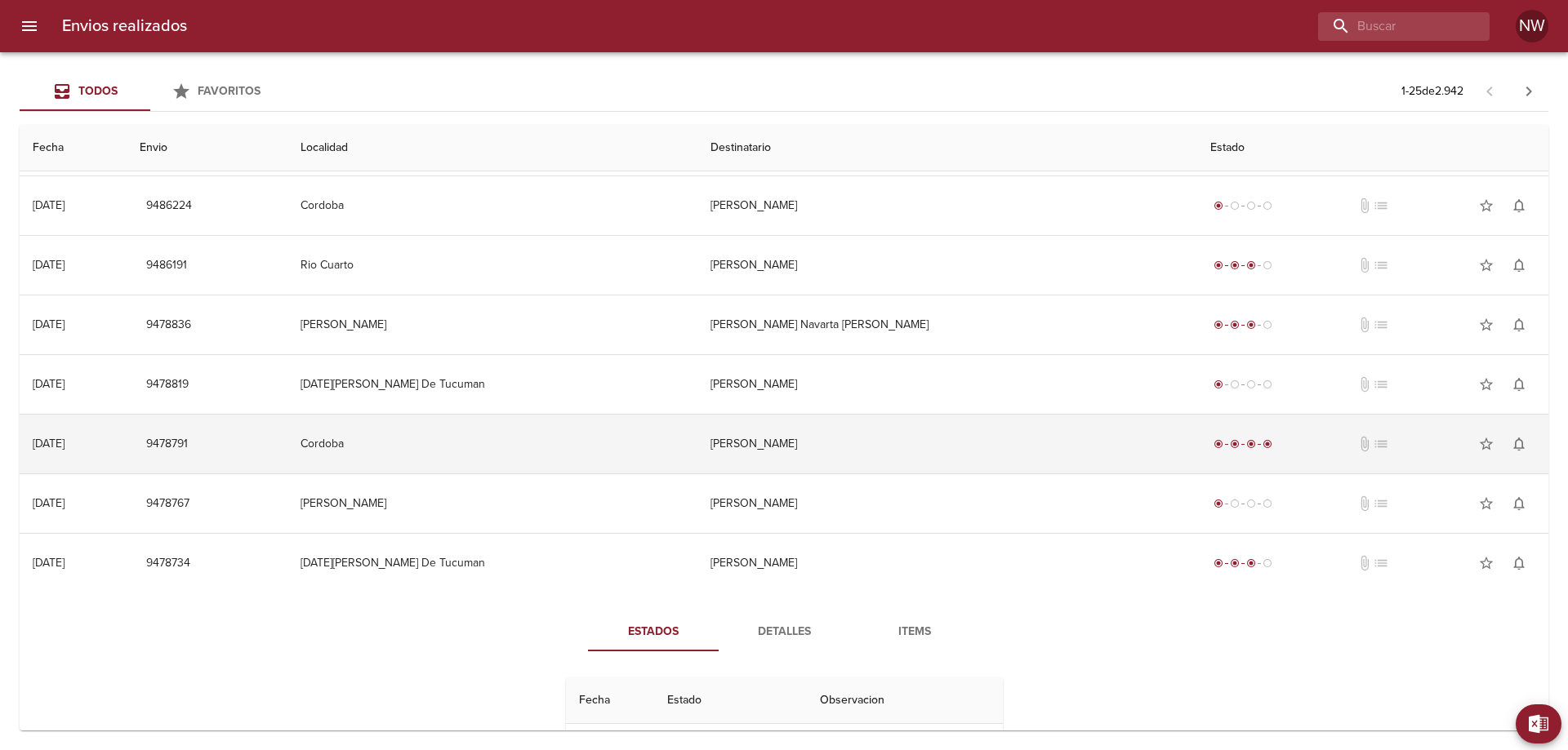
click at [834, 473] on td "[PERSON_NAME]" at bounding box center [946, 444] width 500 height 59
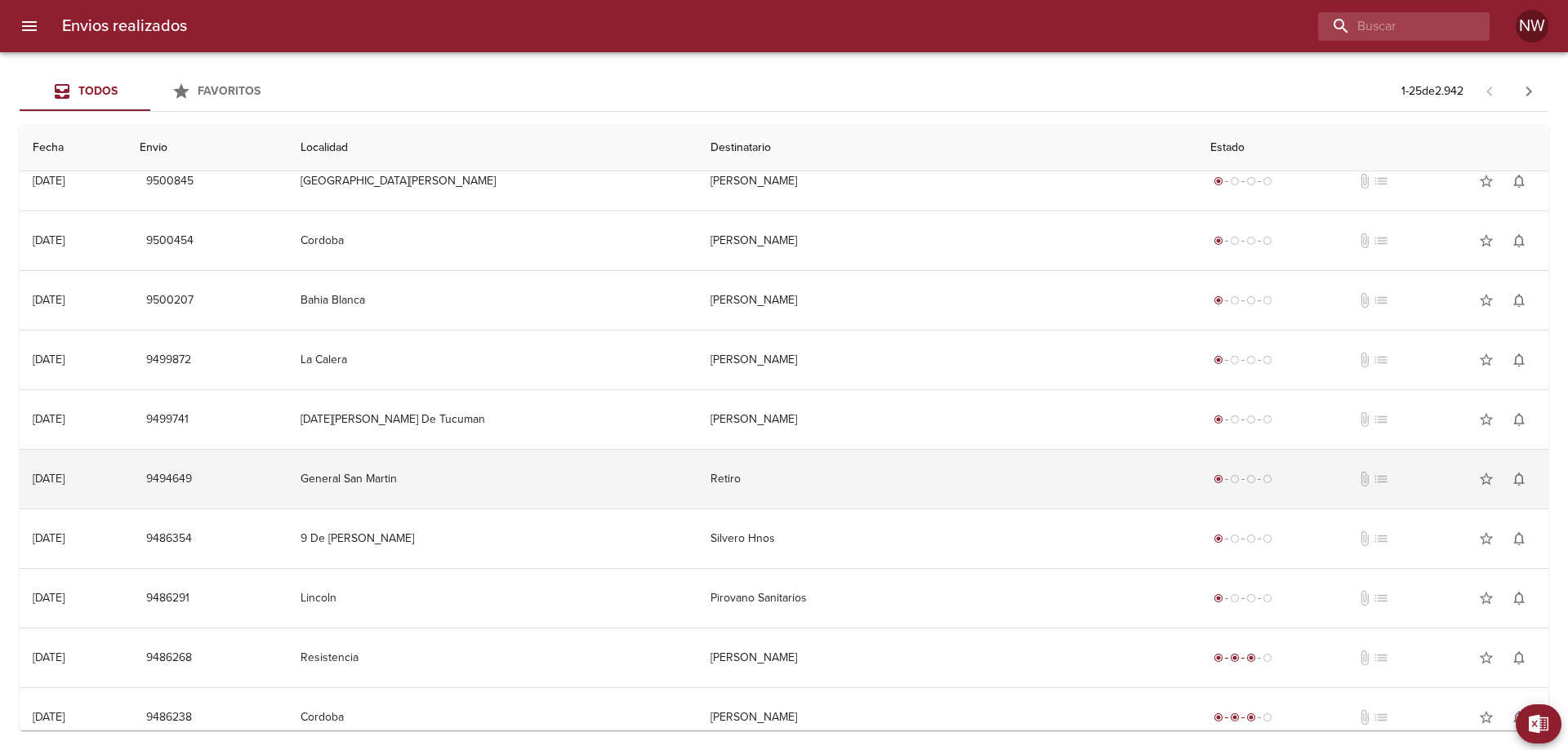
scroll to position [0, 0]
